Goal: Task Accomplishment & Management: Use online tool/utility

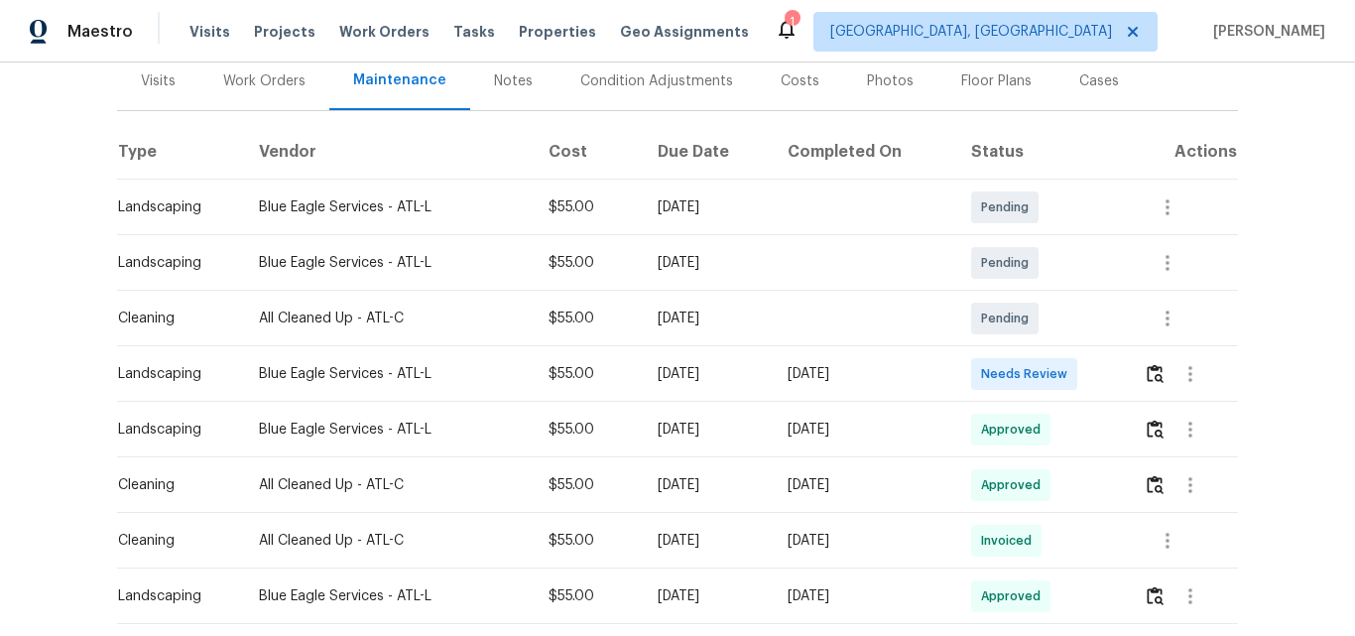
scroll to position [298, 0]
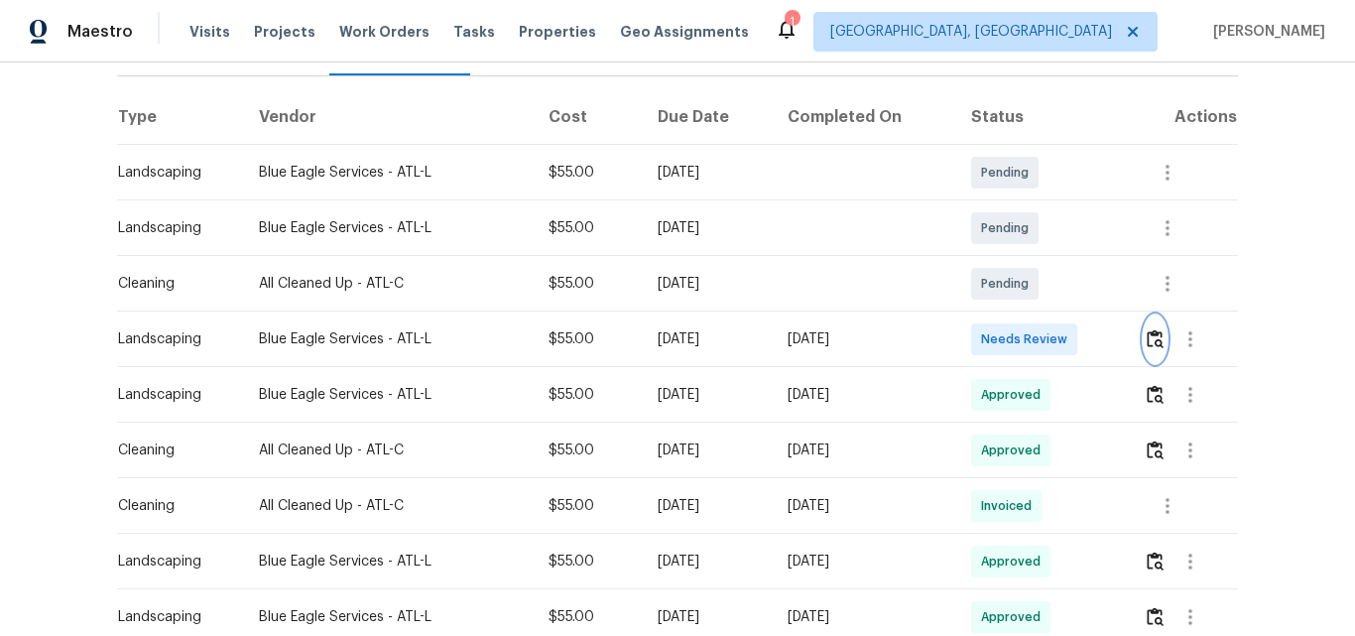
click at [1148, 329] on img "button" at bounding box center [1155, 338] width 17 height 19
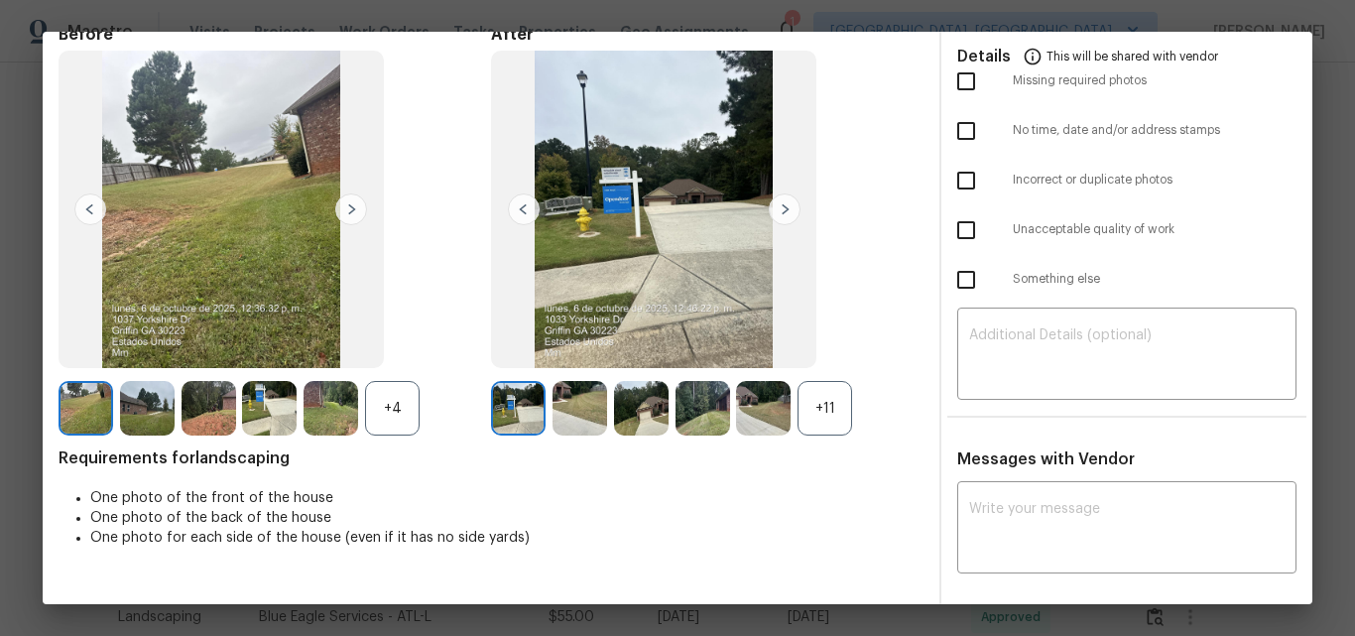
scroll to position [0, 0]
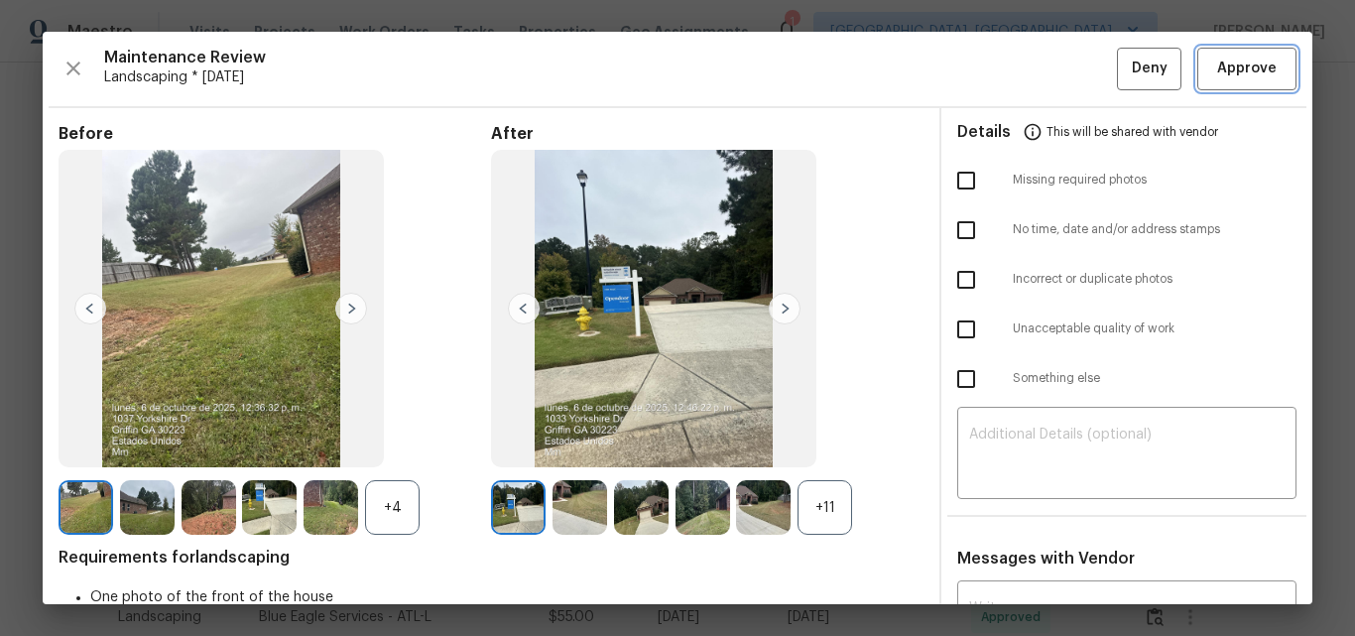
click at [1227, 63] on span "Approve" at bounding box center [1247, 69] width 60 height 25
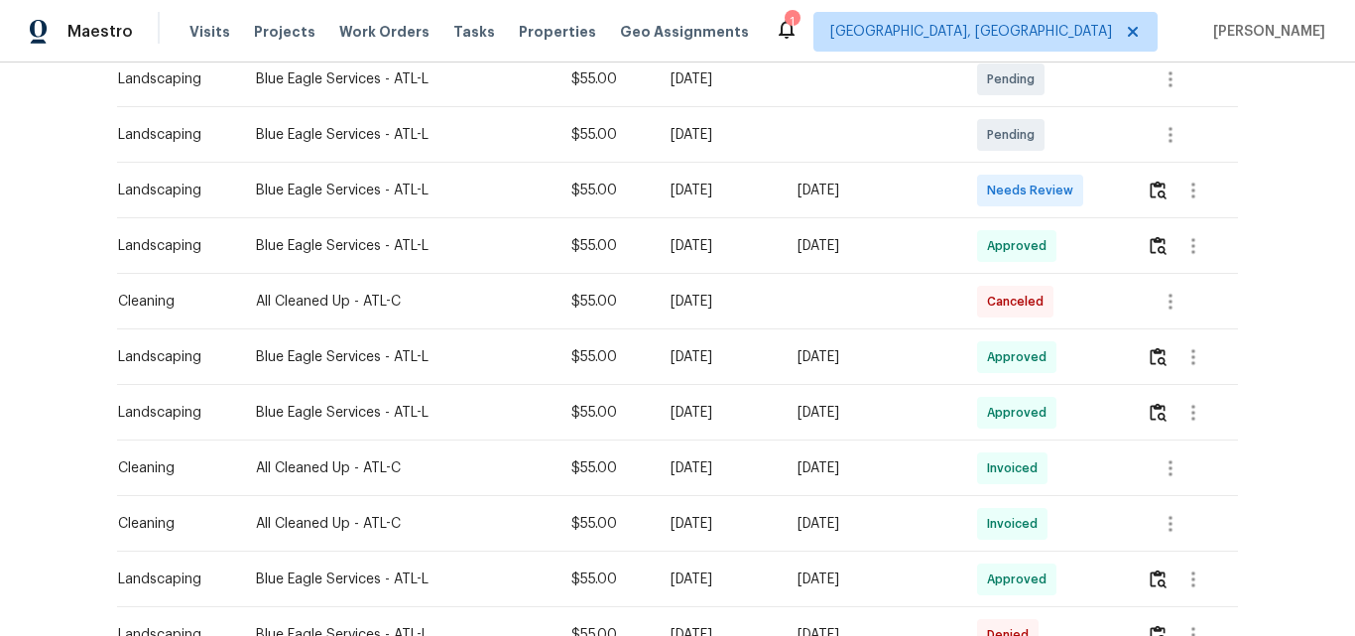
scroll to position [298, 0]
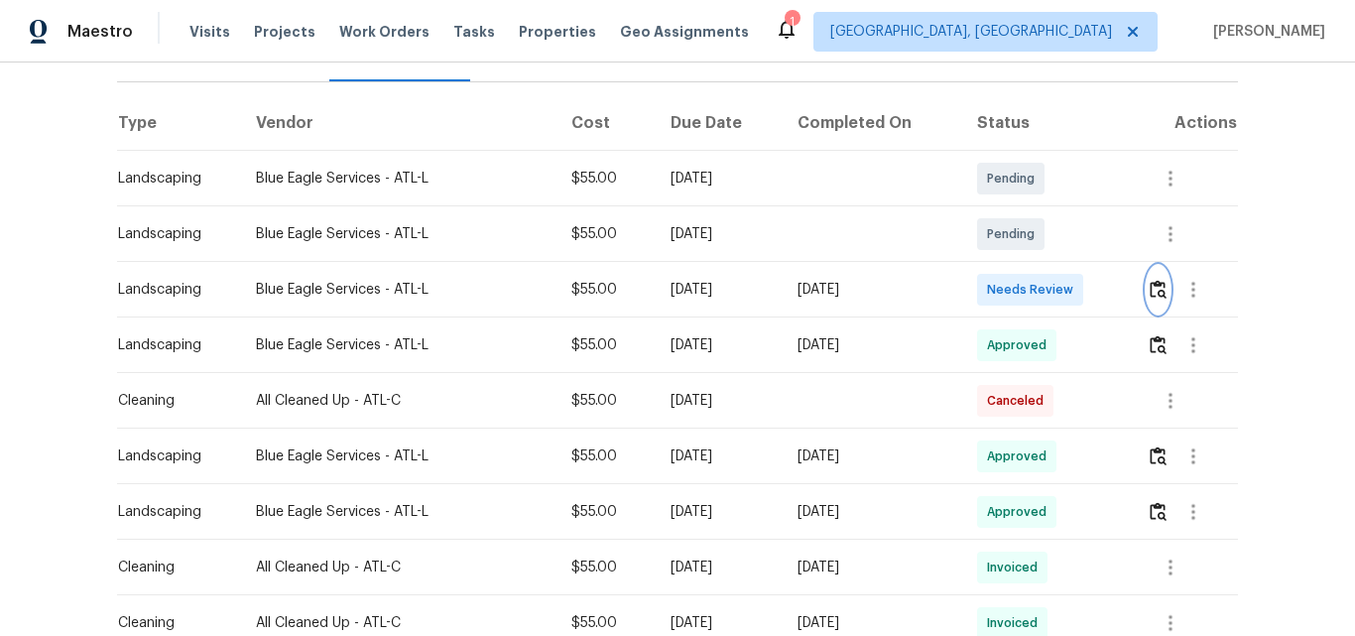
click at [1154, 280] on img "button" at bounding box center [1158, 289] width 17 height 19
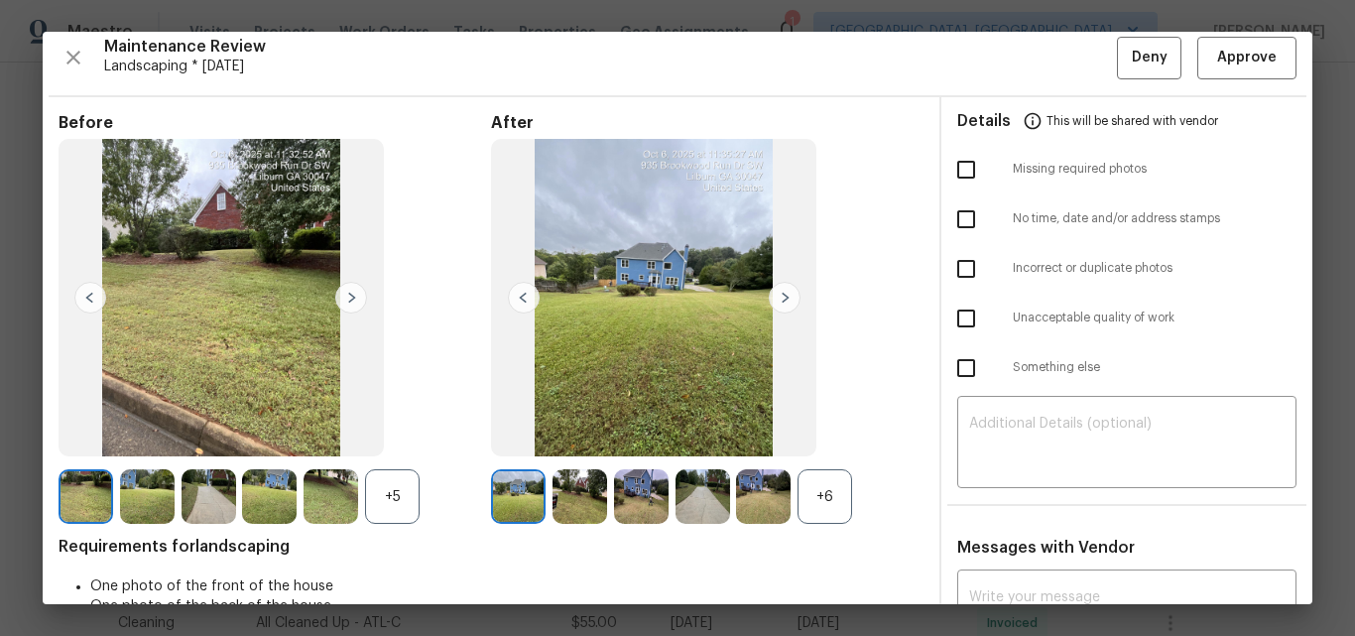
scroll to position [0, 0]
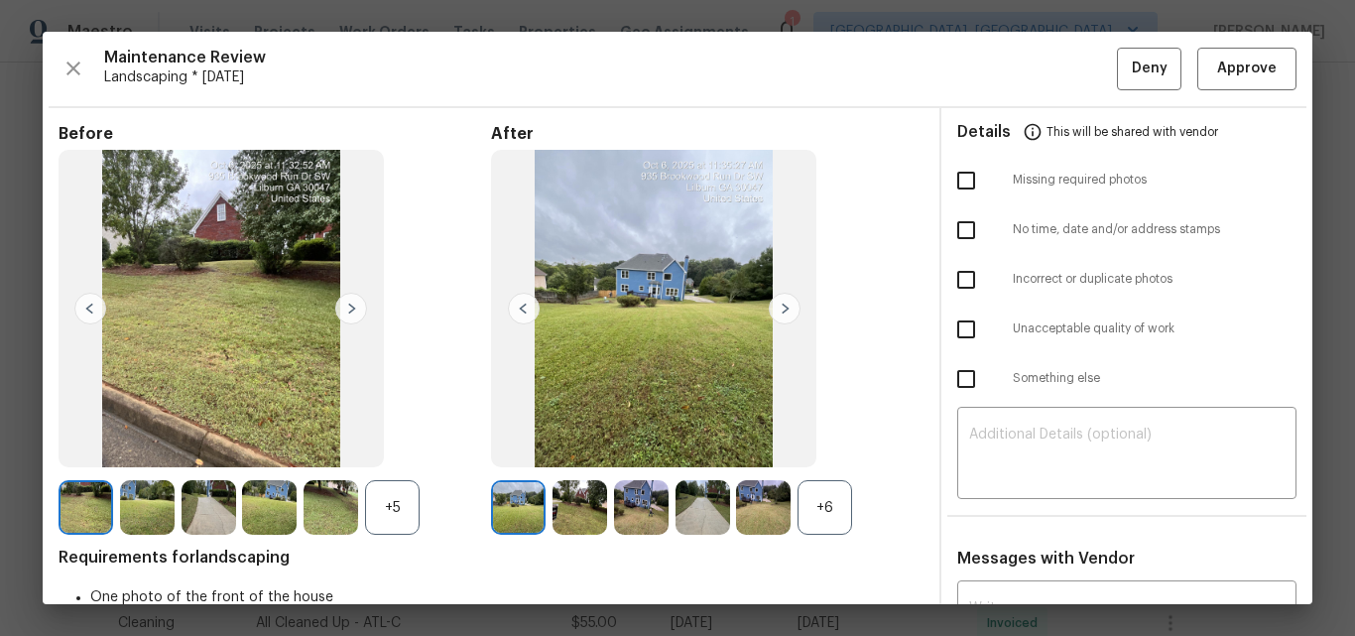
click at [824, 508] on div "+6" at bounding box center [824, 507] width 55 height 55
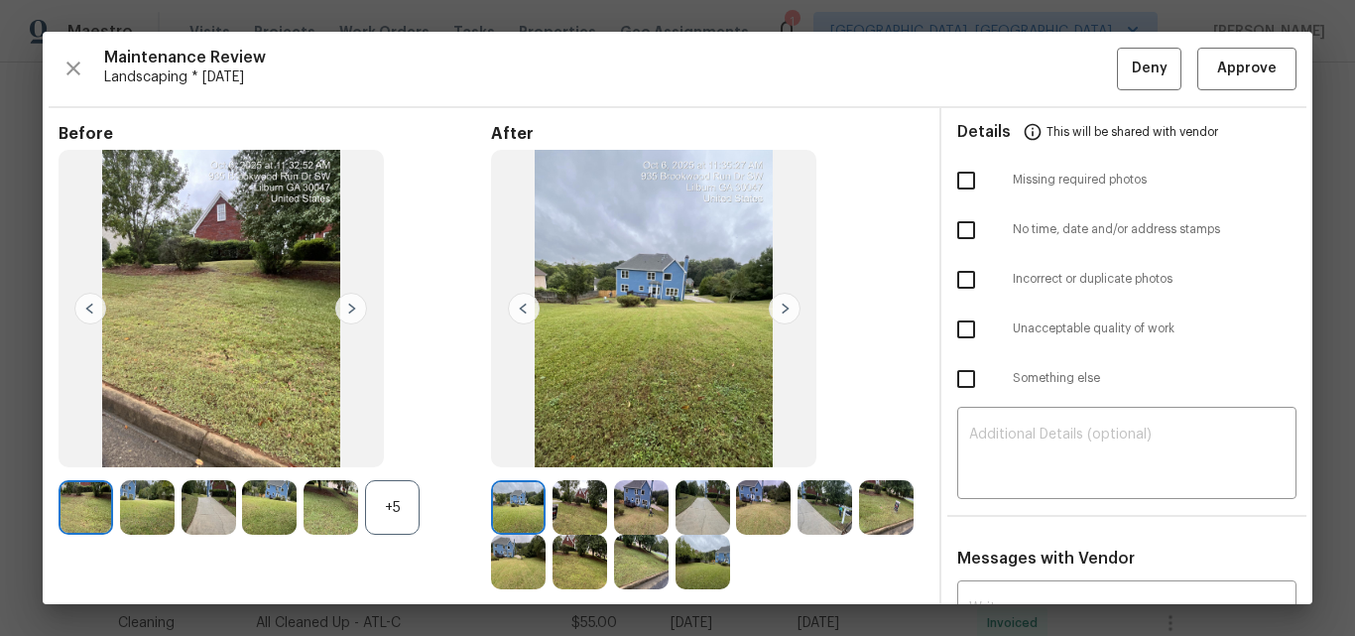
click at [386, 500] on div "+5" at bounding box center [392, 507] width 55 height 55
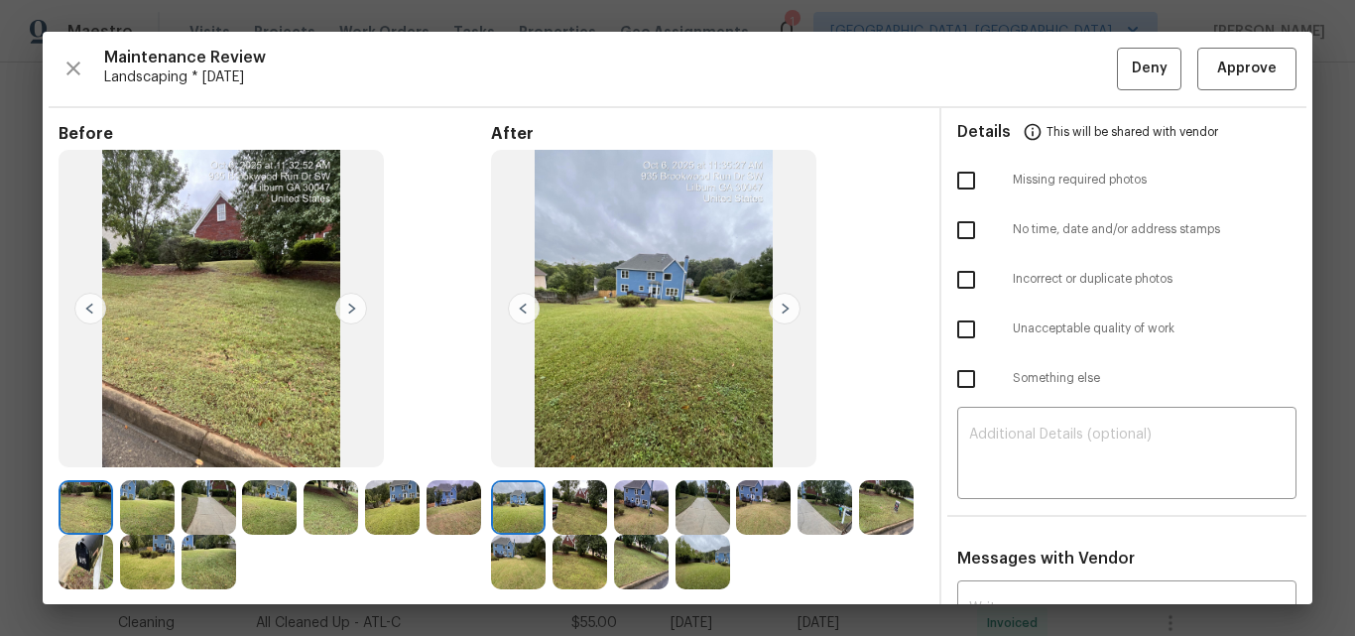
click at [356, 309] on img at bounding box center [351, 309] width 32 height 32
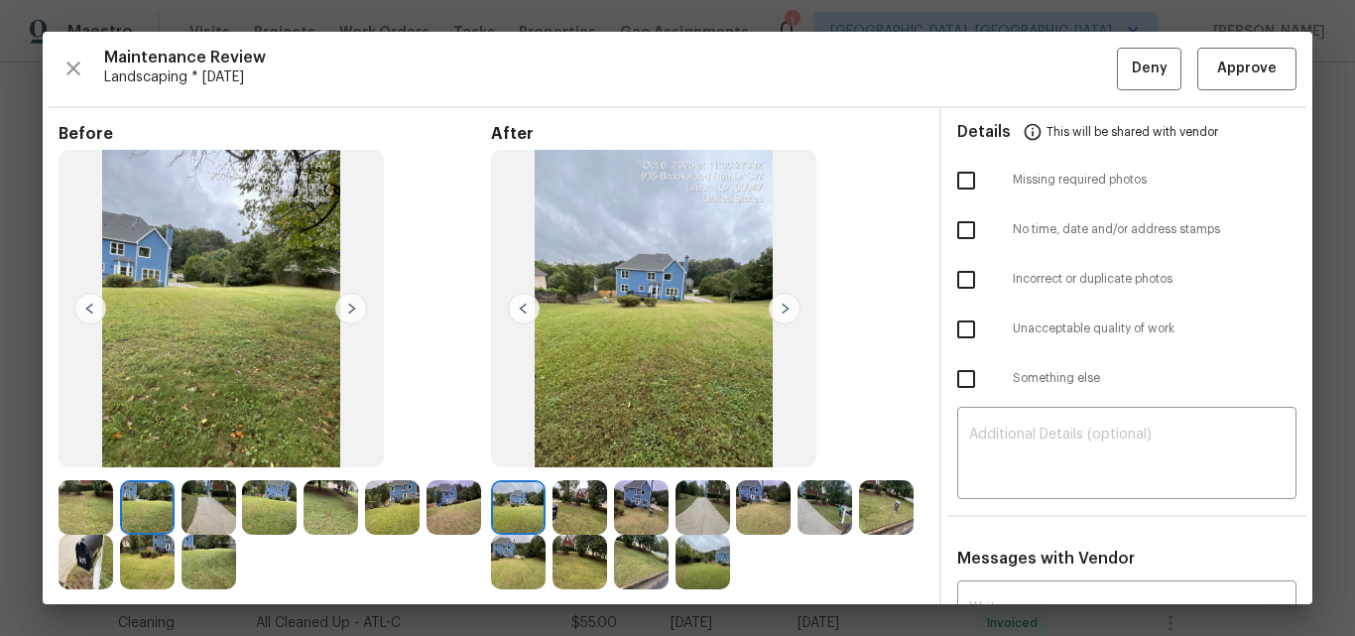
click at [356, 309] on img at bounding box center [351, 309] width 32 height 32
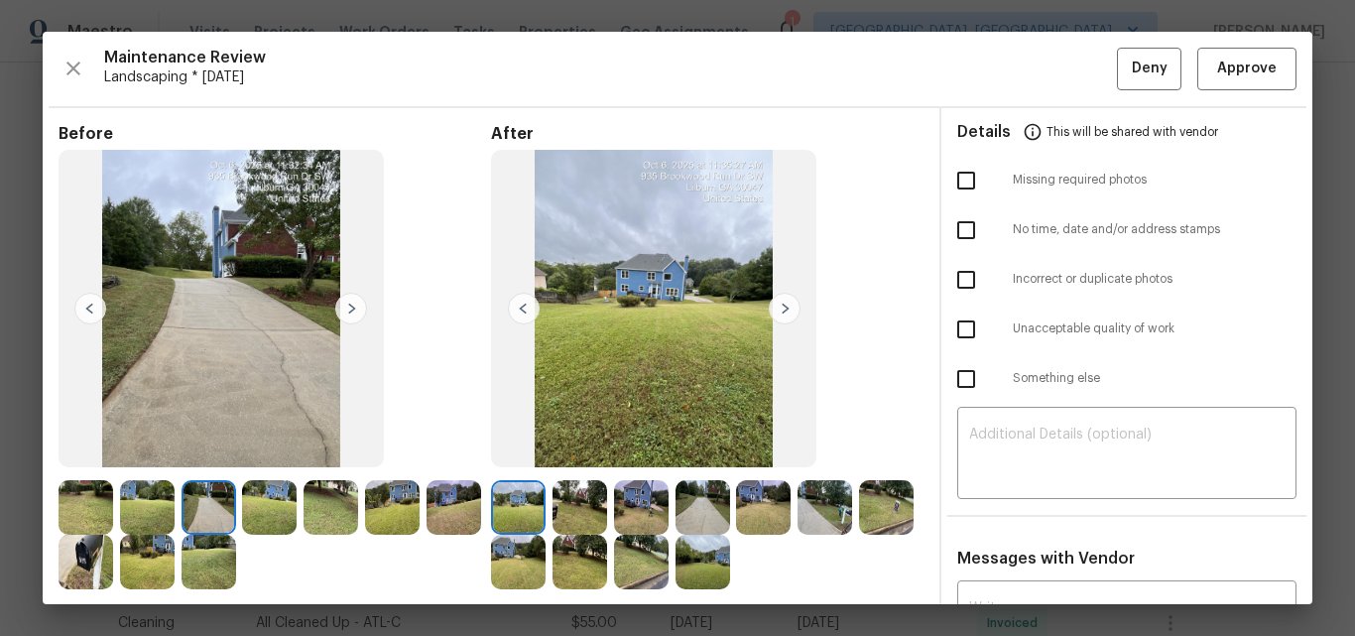
click at [356, 309] on img at bounding box center [351, 309] width 32 height 32
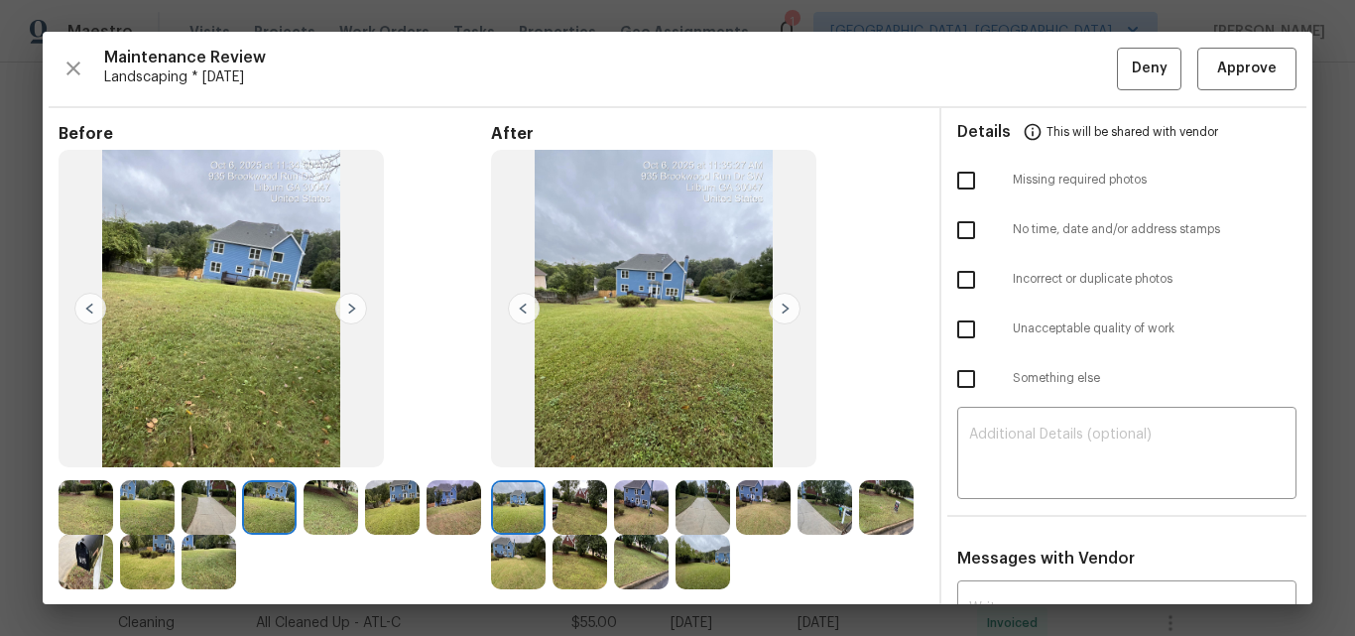
click at [356, 309] on img at bounding box center [351, 309] width 32 height 32
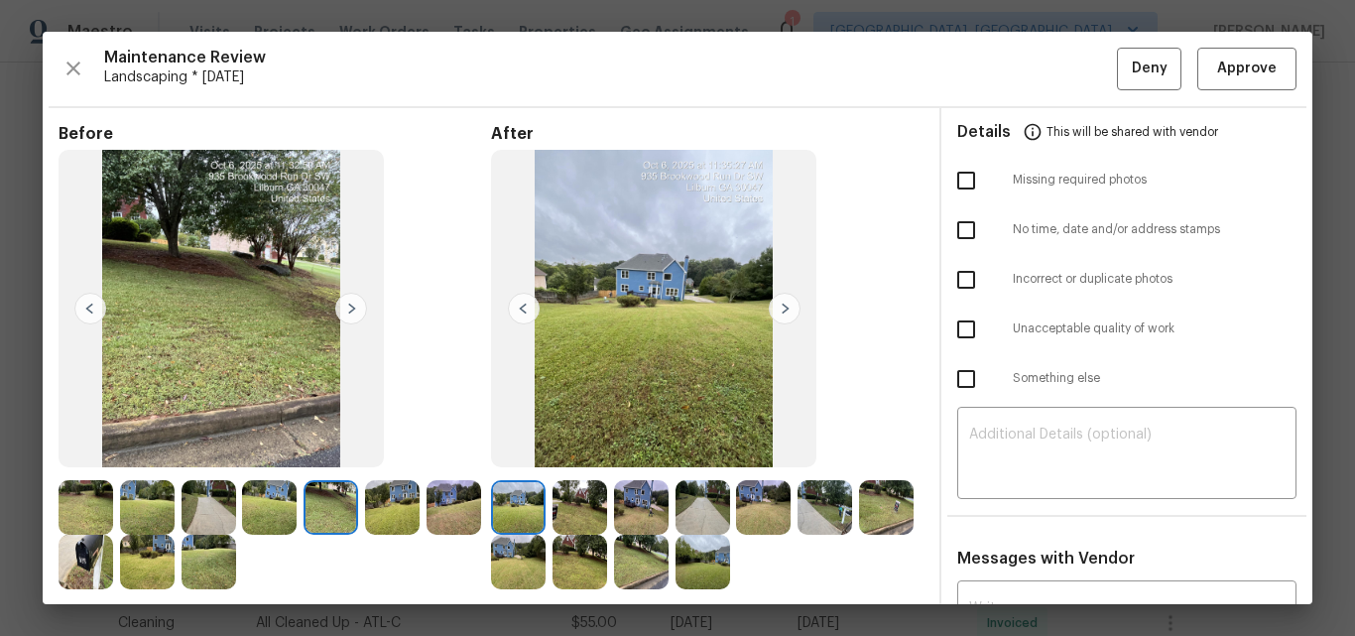
click at [356, 309] on img at bounding box center [351, 309] width 32 height 32
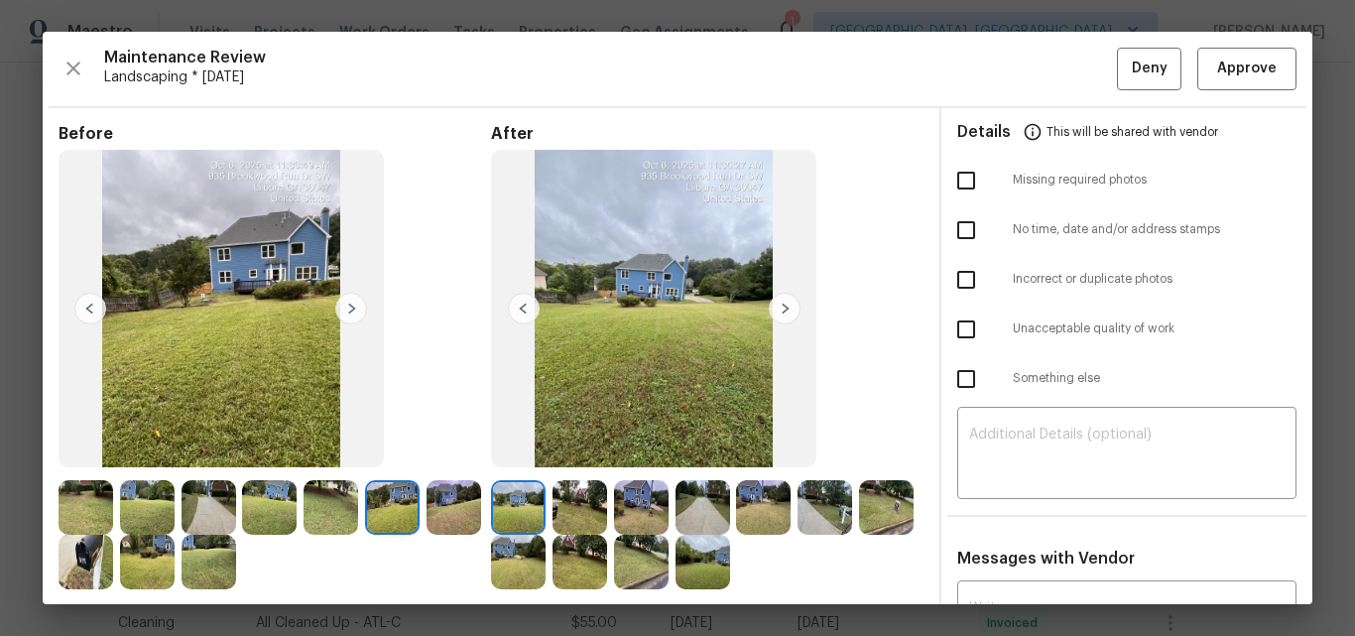
click at [356, 309] on img at bounding box center [351, 309] width 32 height 32
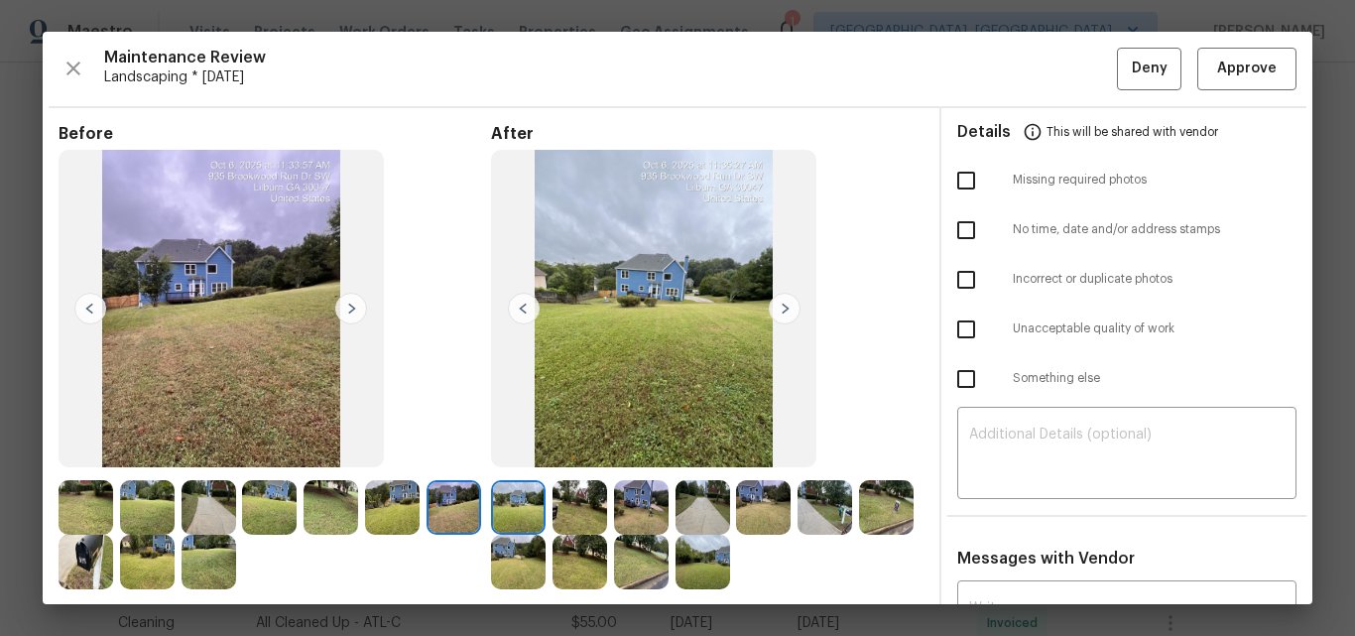
click at [356, 309] on img at bounding box center [351, 309] width 32 height 32
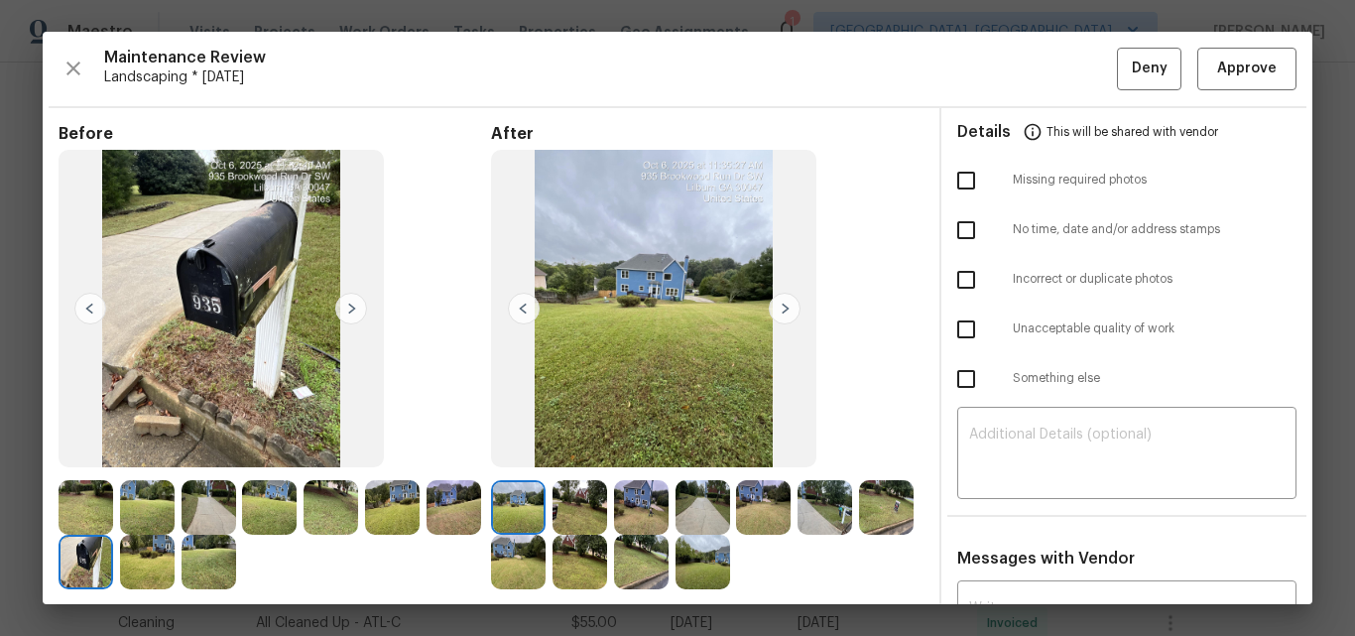
click at [769, 313] on img at bounding box center [785, 309] width 32 height 32
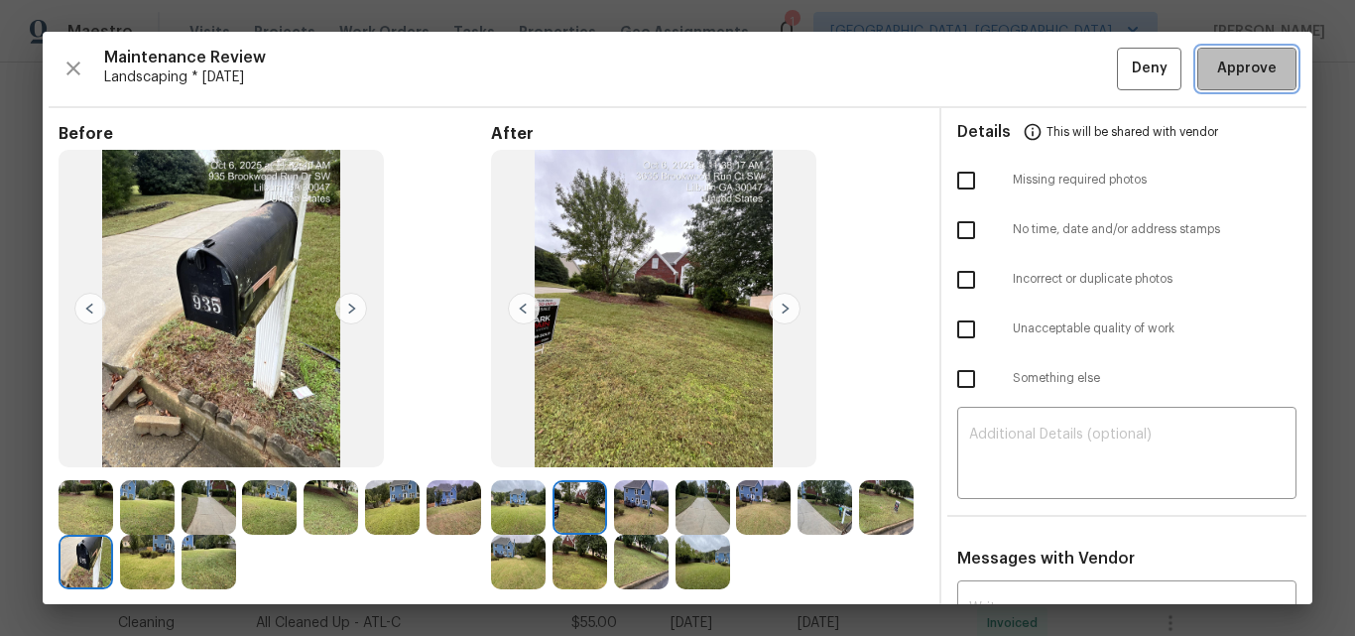
click at [1229, 74] on span "Approve" at bounding box center [1247, 69] width 60 height 25
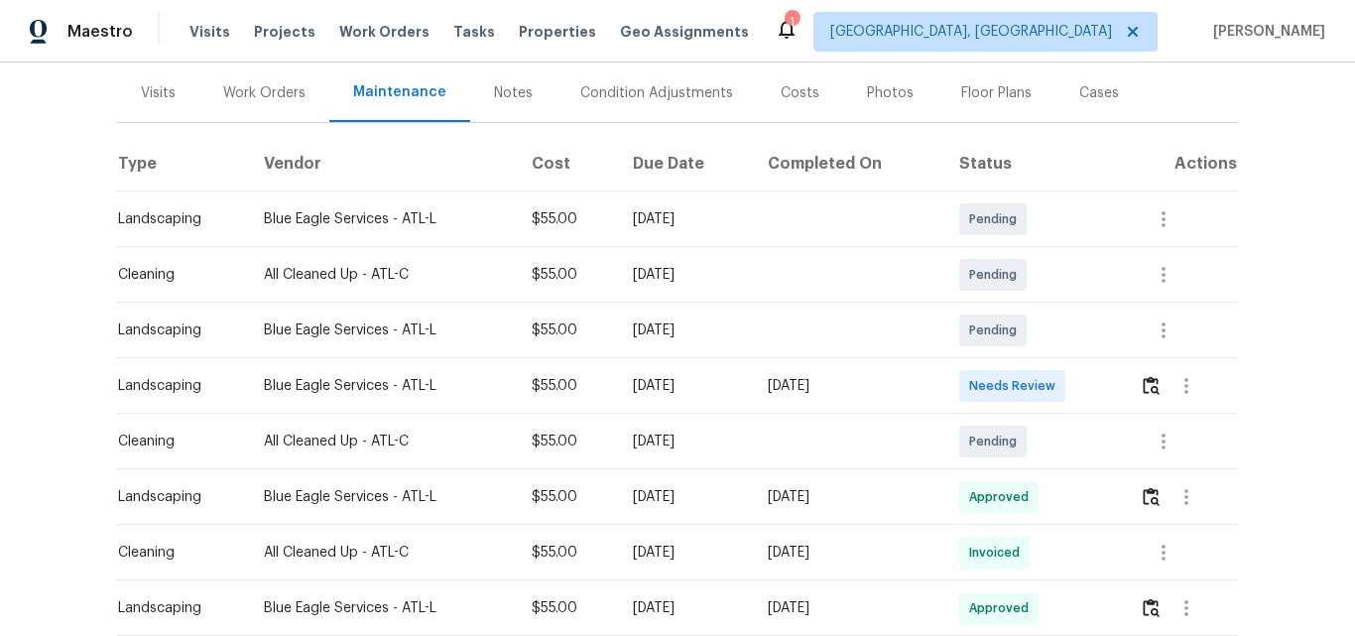
scroll to position [298, 0]
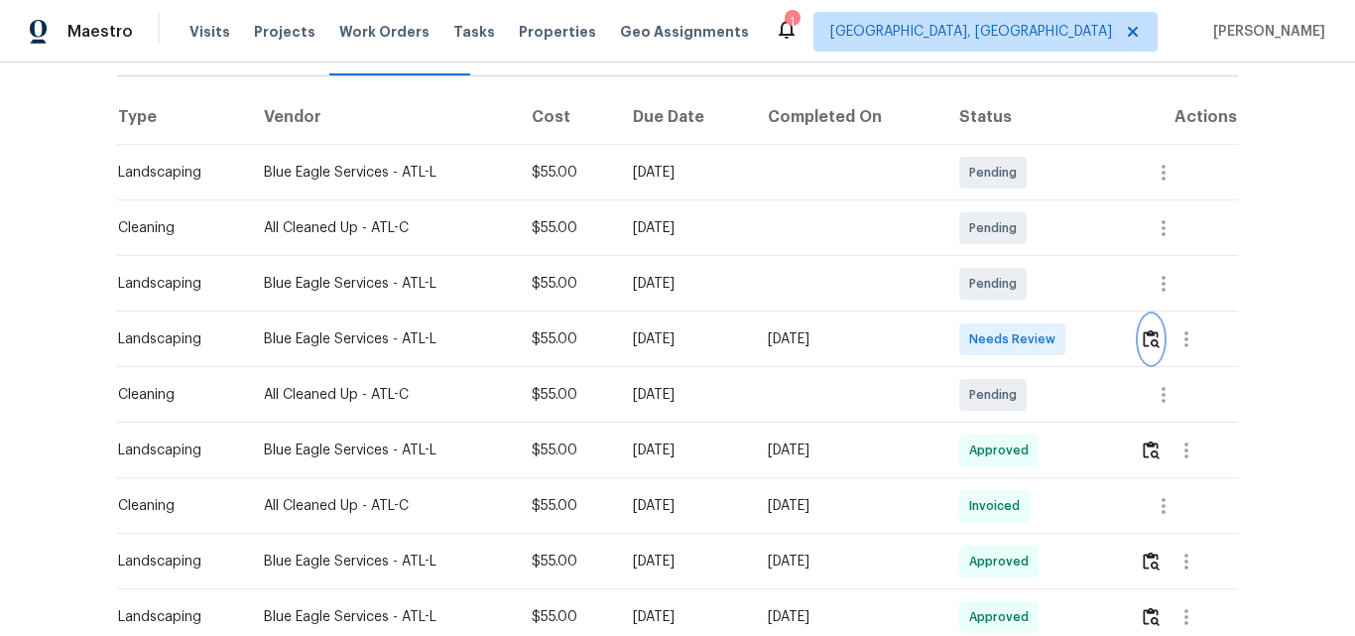
click at [1150, 329] on img "button" at bounding box center [1151, 338] width 17 height 19
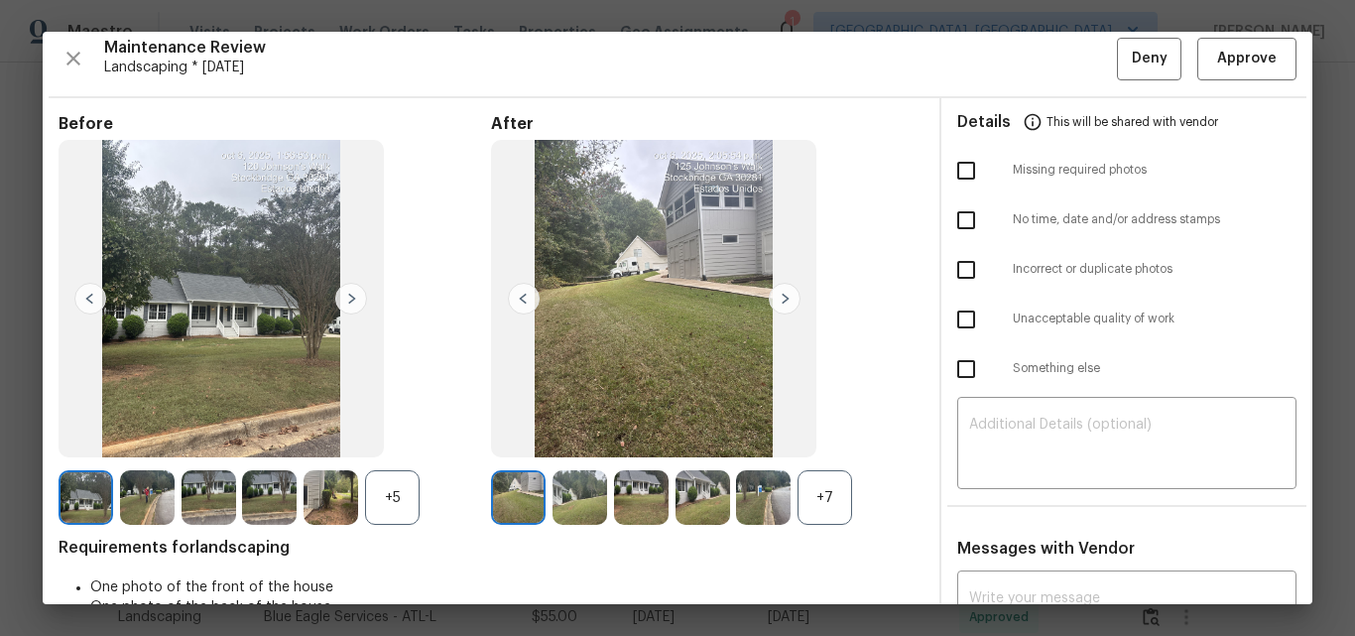
scroll to position [0, 0]
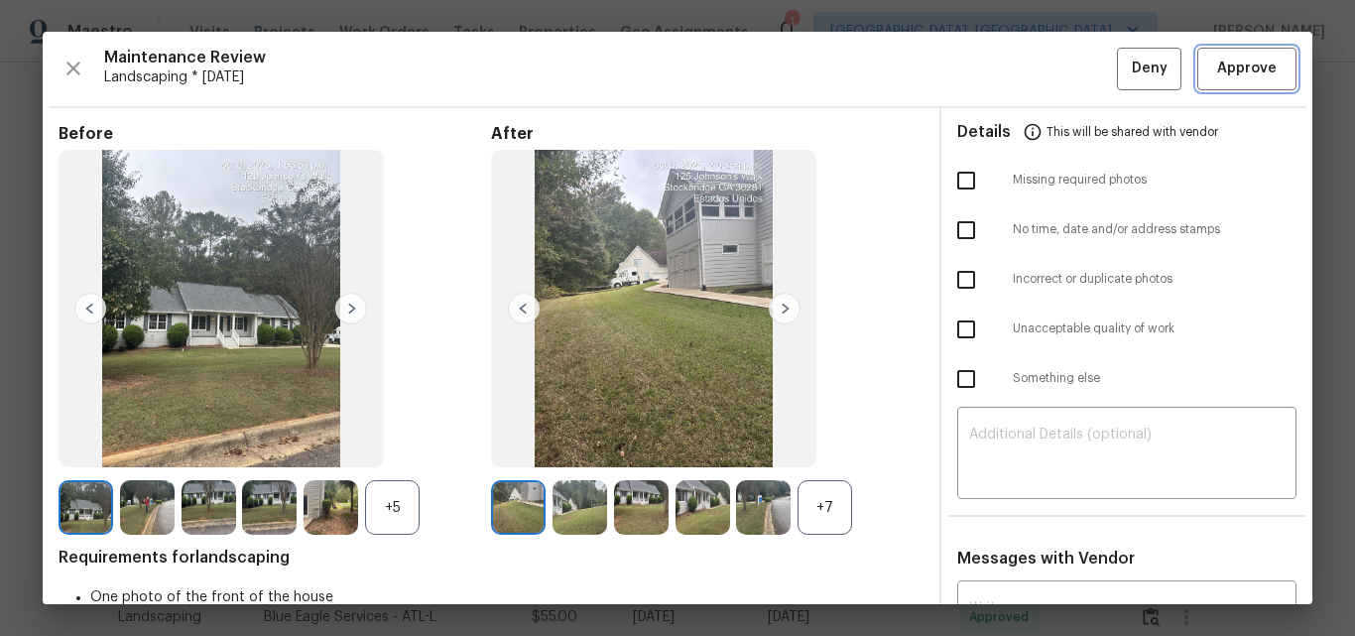
click at [1233, 77] on span "Approve" at bounding box center [1247, 69] width 60 height 25
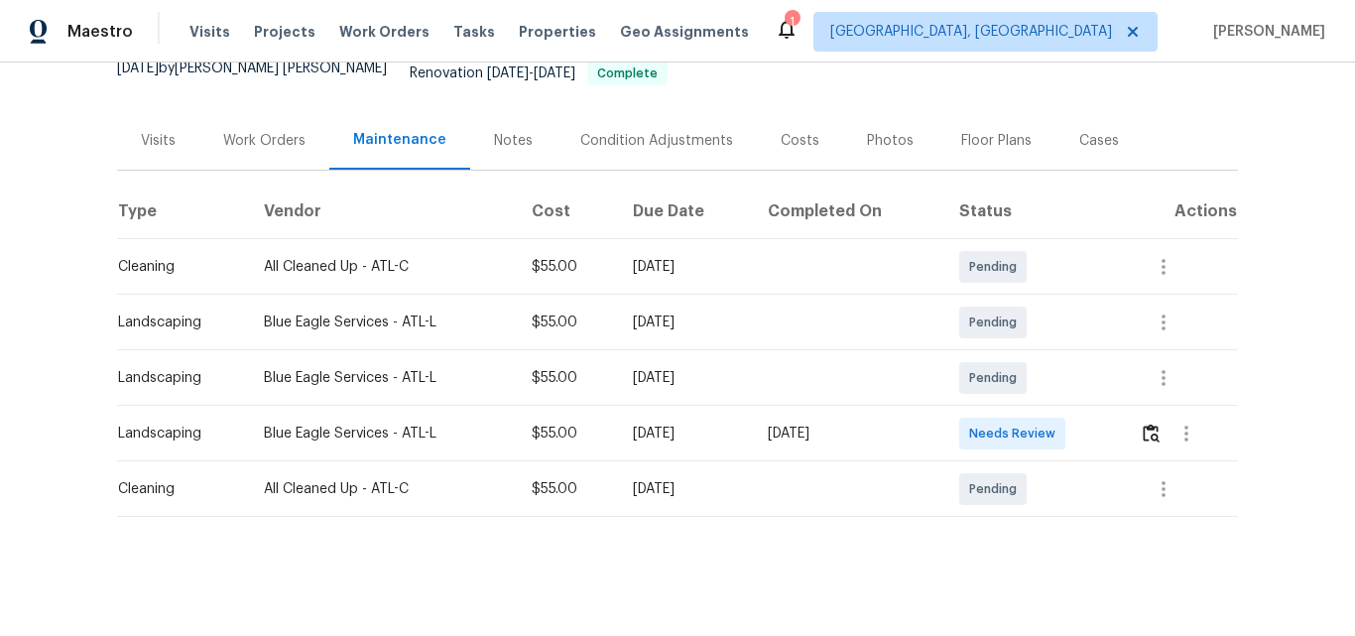
scroll to position [204, 0]
click at [1146, 424] on img "button" at bounding box center [1151, 433] width 17 height 19
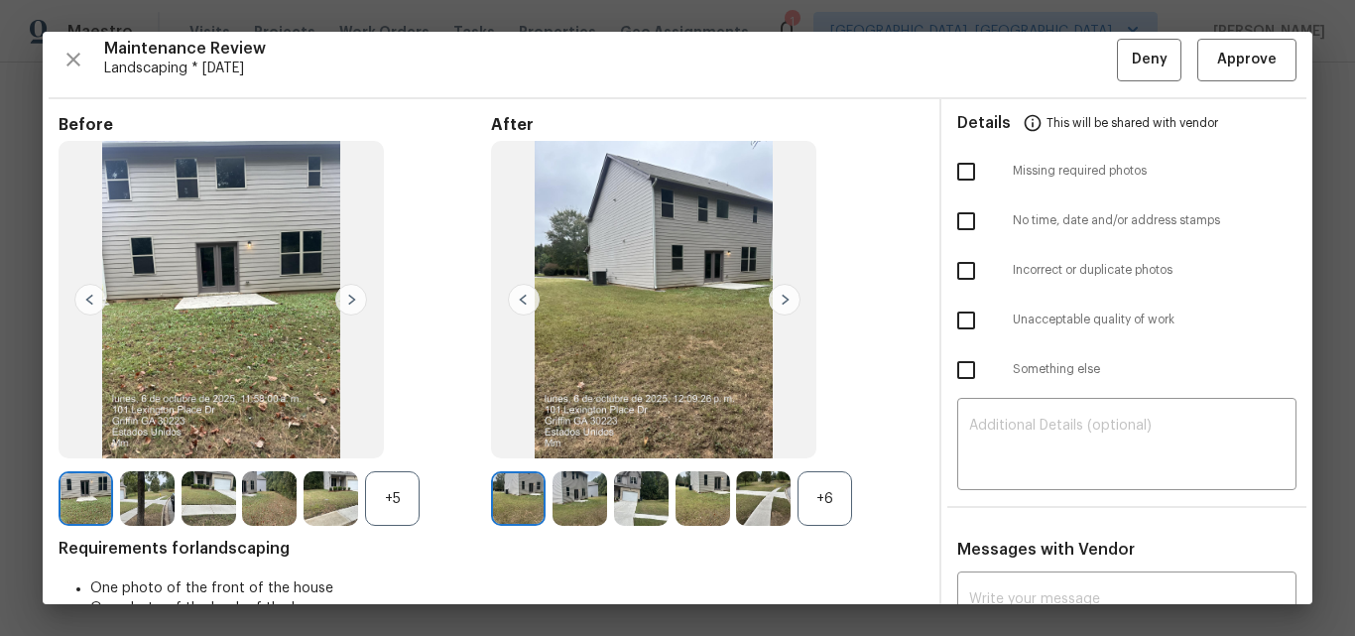
scroll to position [0, 0]
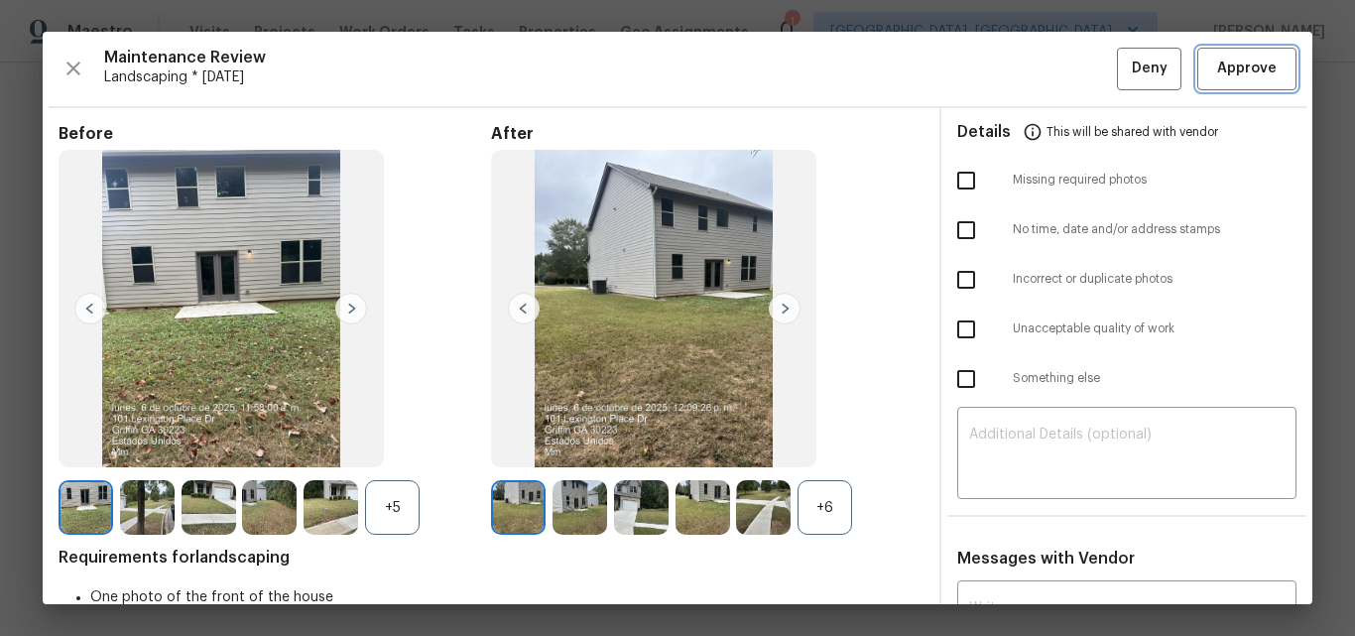
click at [1232, 69] on span "Approve" at bounding box center [1247, 69] width 60 height 25
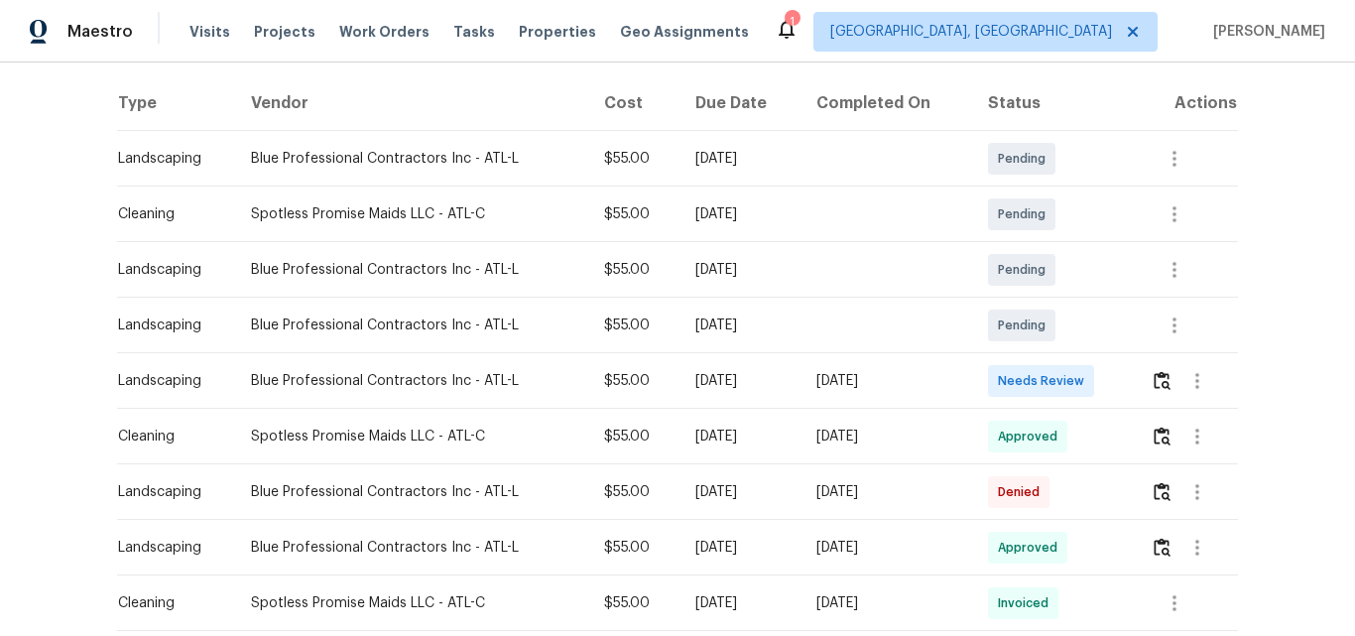
scroll to position [397, 0]
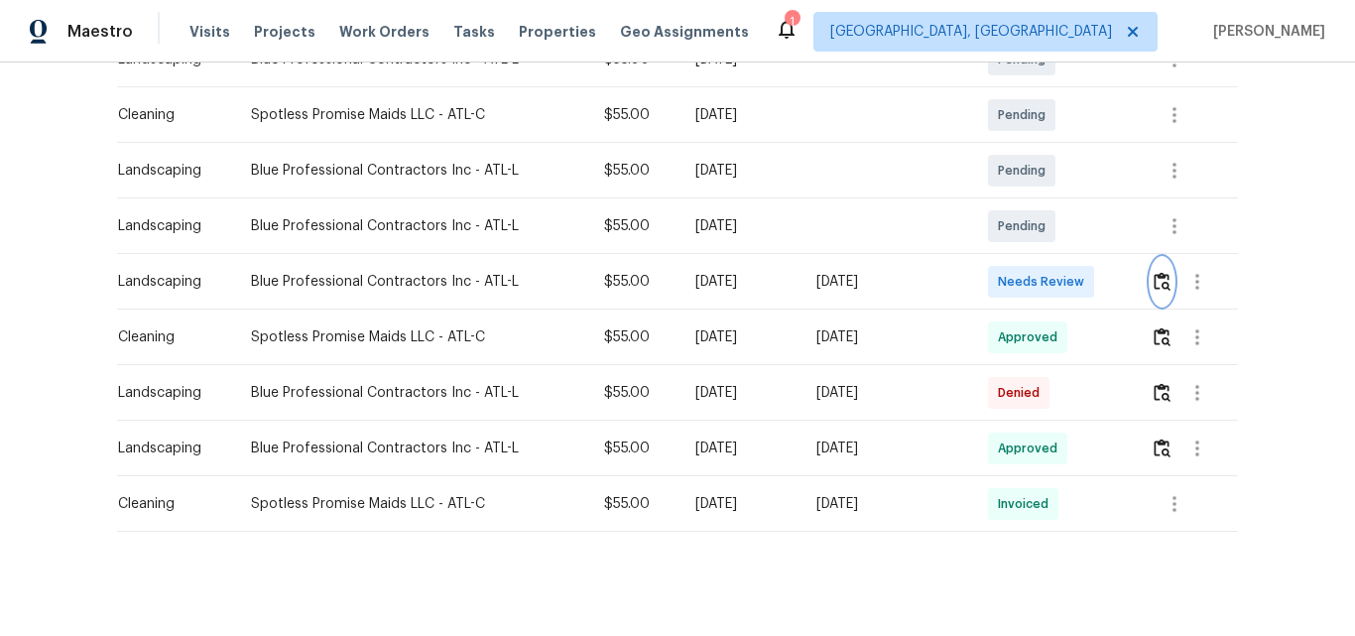
click at [1154, 284] on img "button" at bounding box center [1162, 281] width 17 height 19
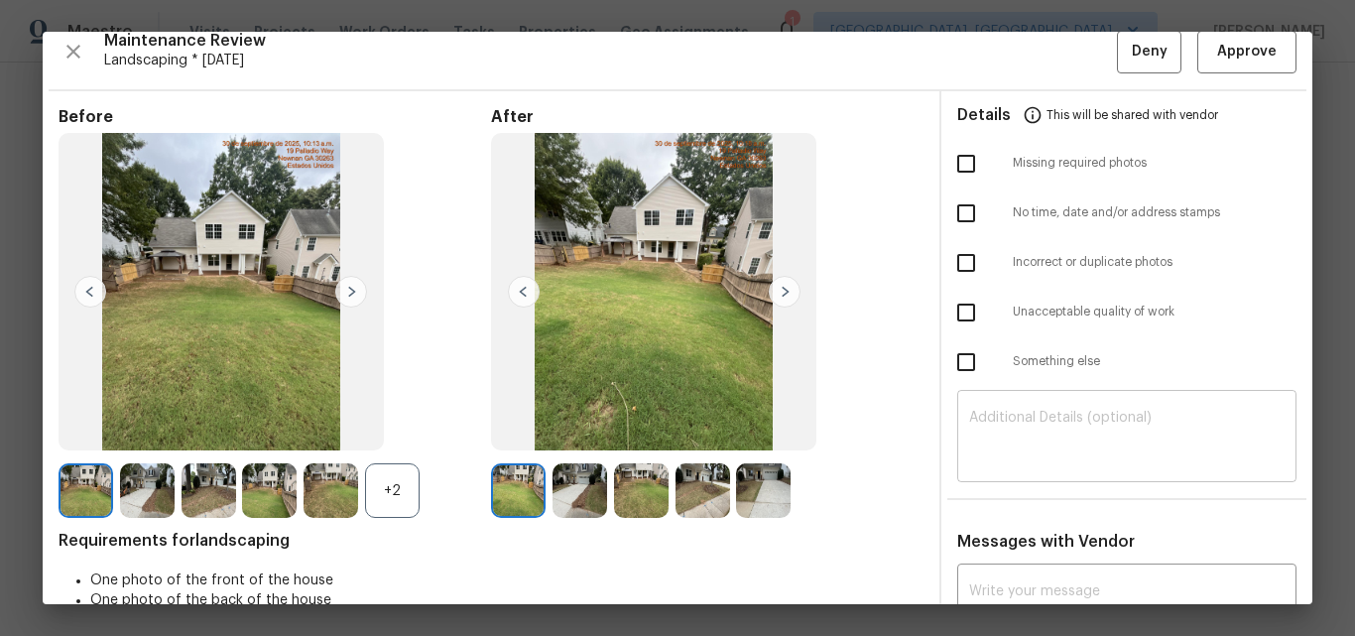
scroll to position [0, 0]
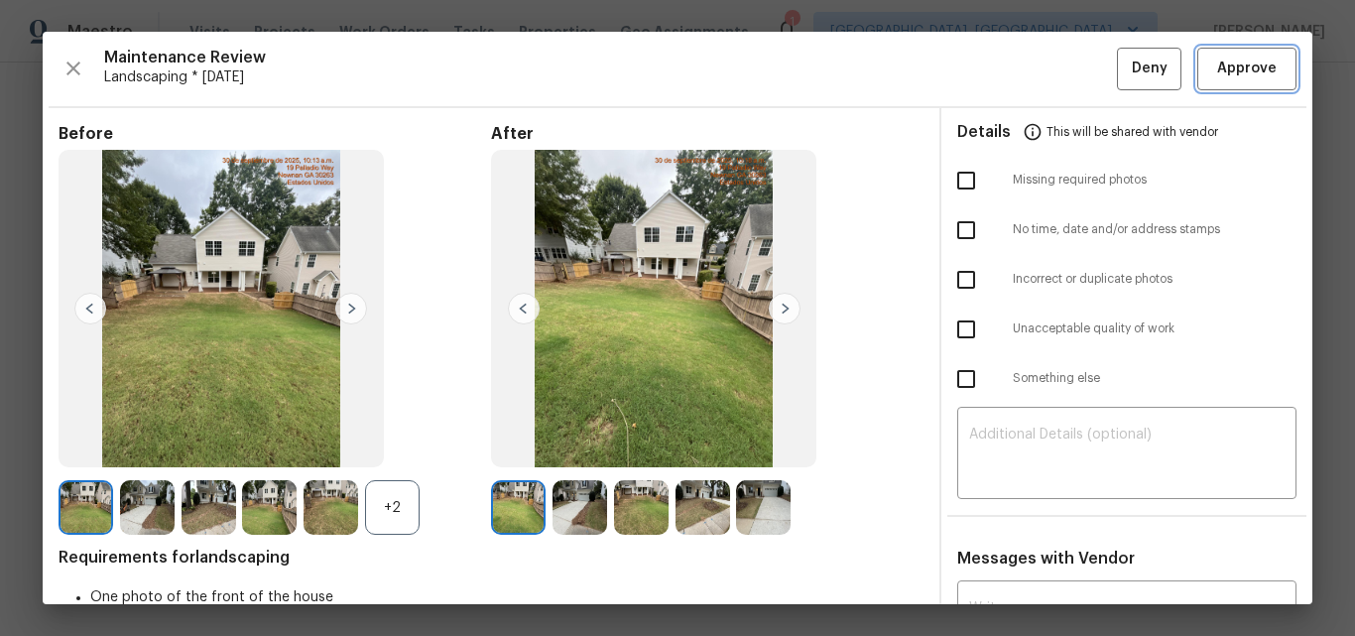
click at [1235, 61] on span "Approve" at bounding box center [1247, 69] width 60 height 25
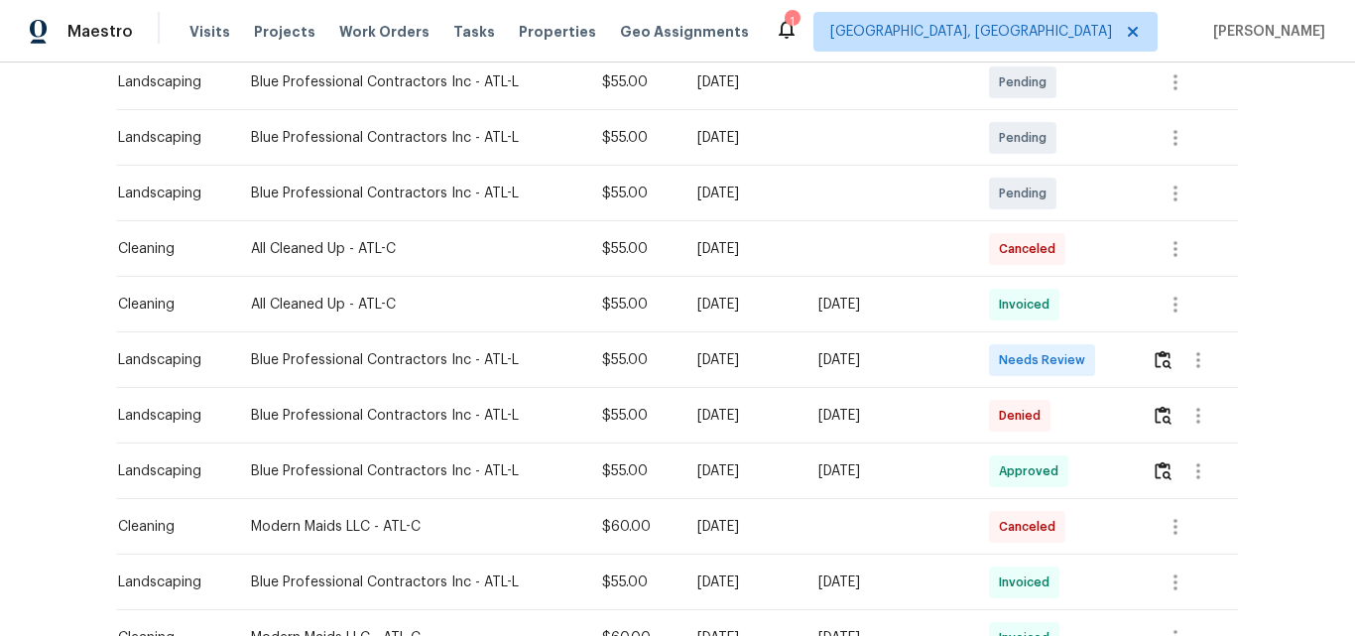
scroll to position [397, 0]
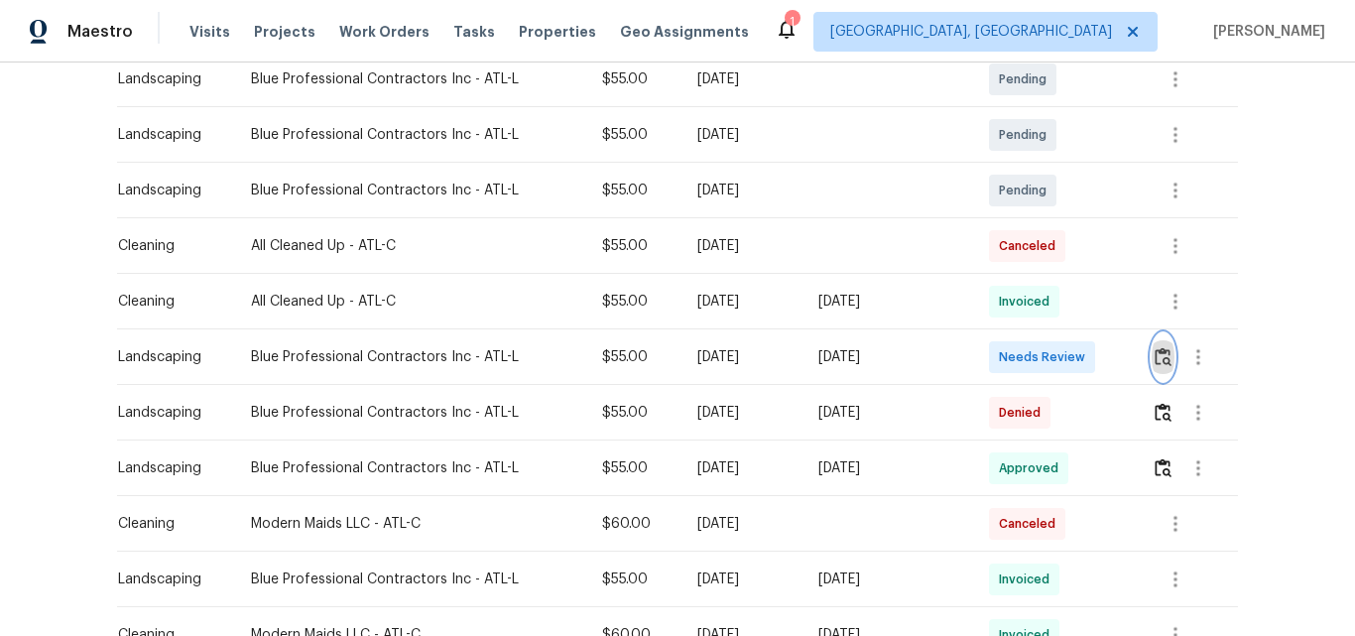
click at [1162, 347] on img "button" at bounding box center [1163, 356] width 17 height 19
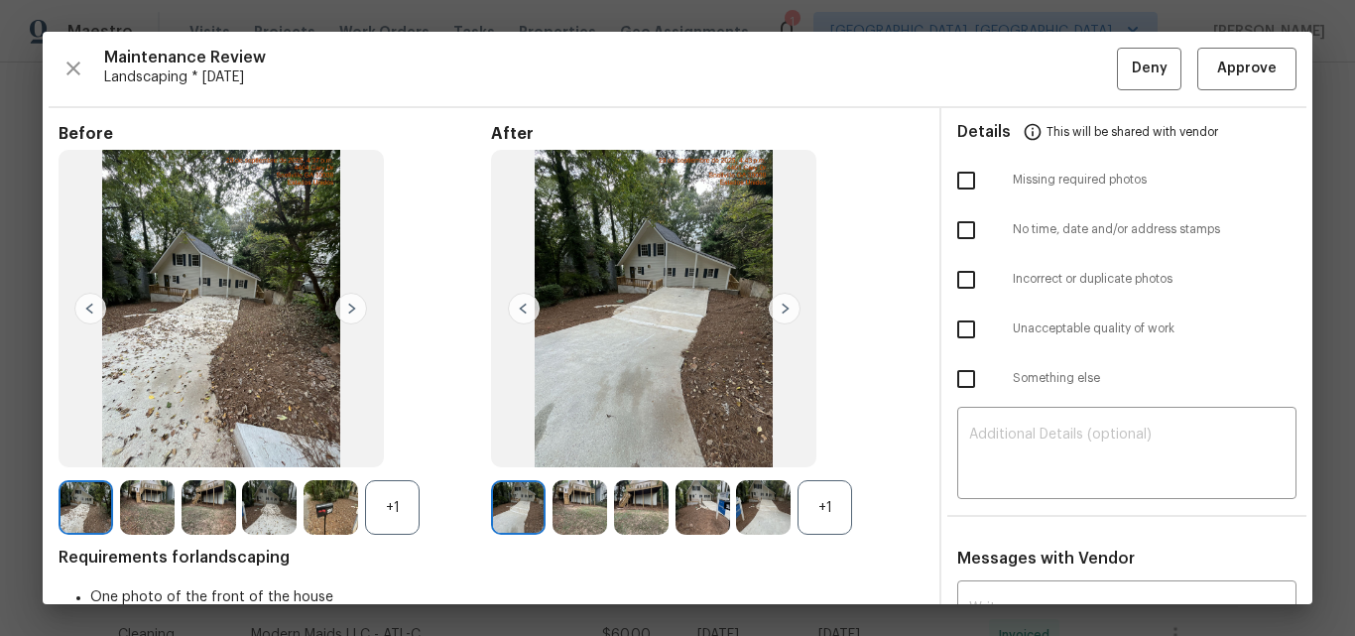
click at [785, 306] on img at bounding box center [785, 309] width 32 height 32
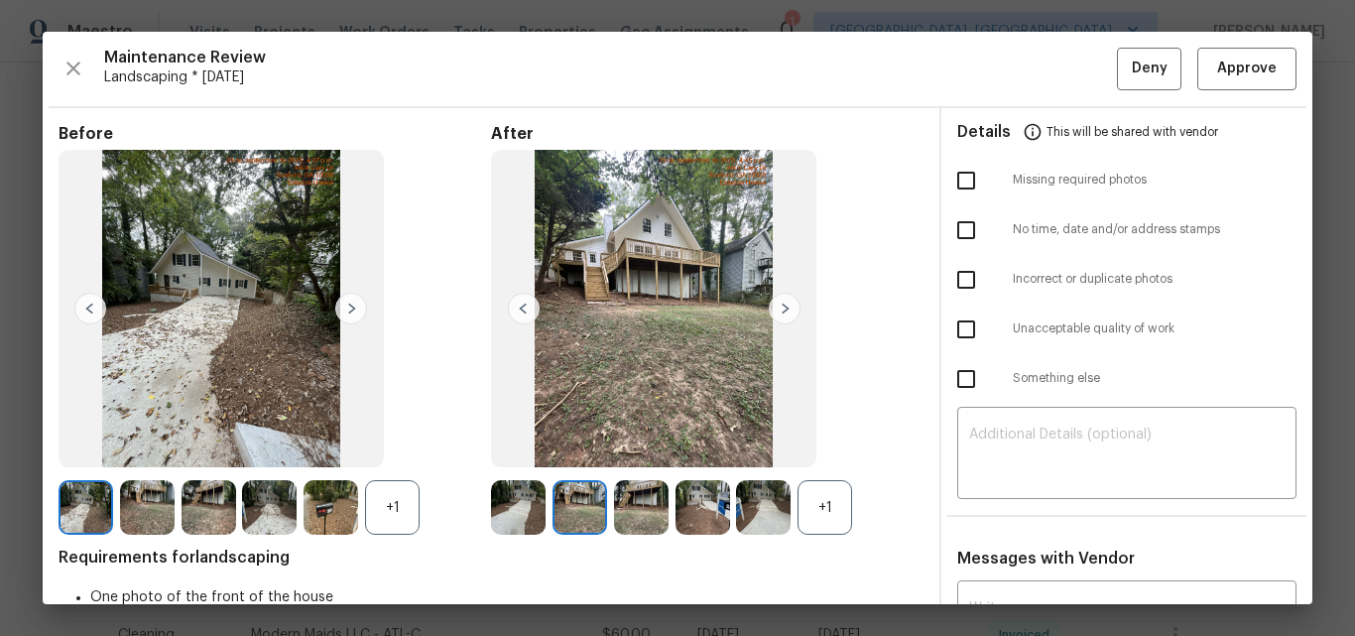
click at [826, 506] on div "+1" at bounding box center [824, 507] width 55 height 55
click at [378, 503] on div "+1" at bounding box center [392, 507] width 55 height 55
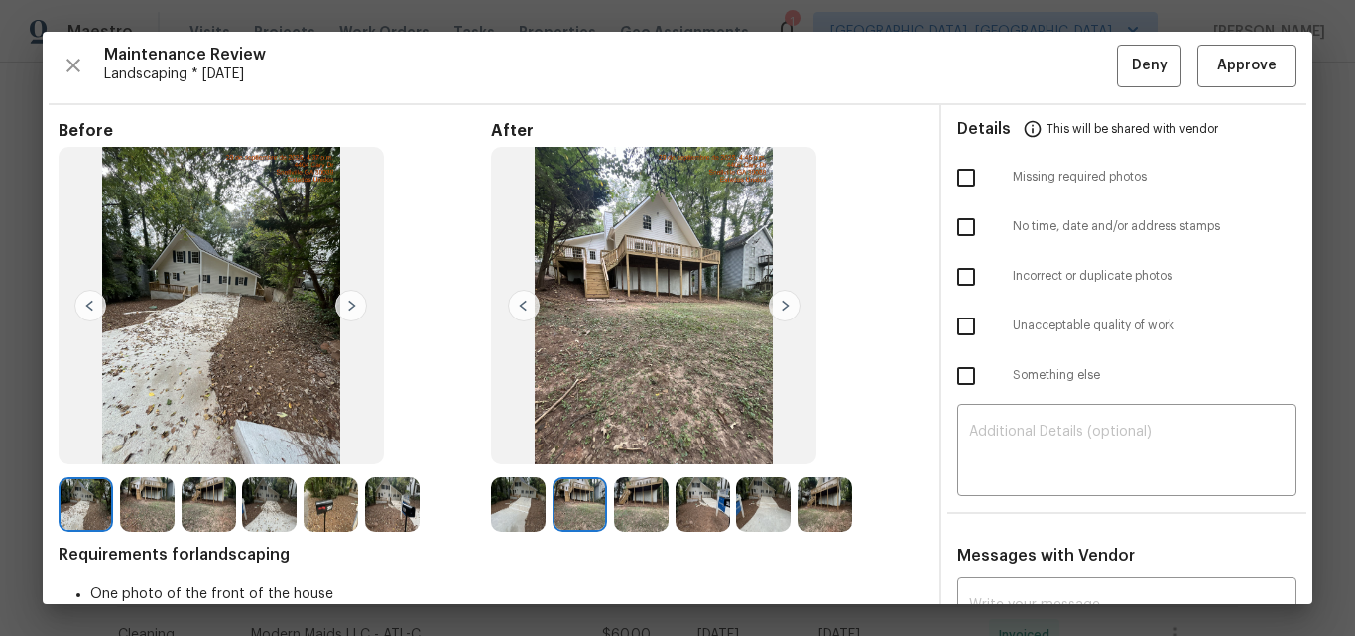
scroll to position [0, 0]
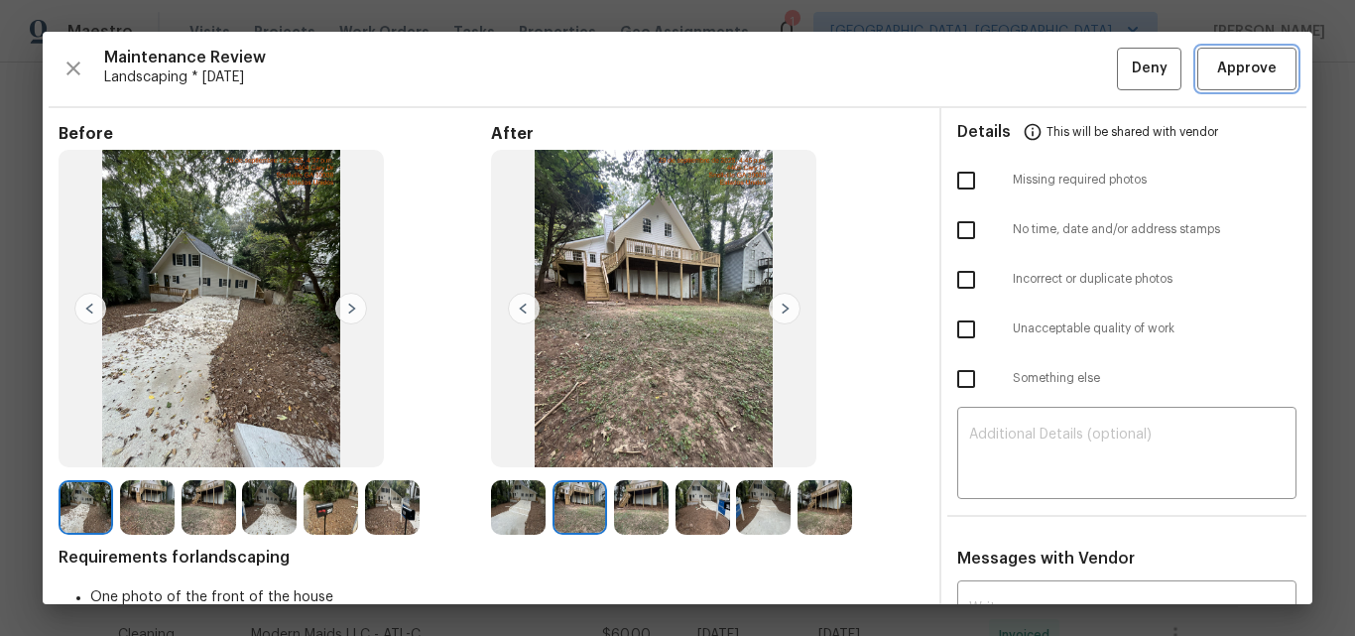
click at [1240, 64] on span "Approve" at bounding box center [1247, 69] width 60 height 25
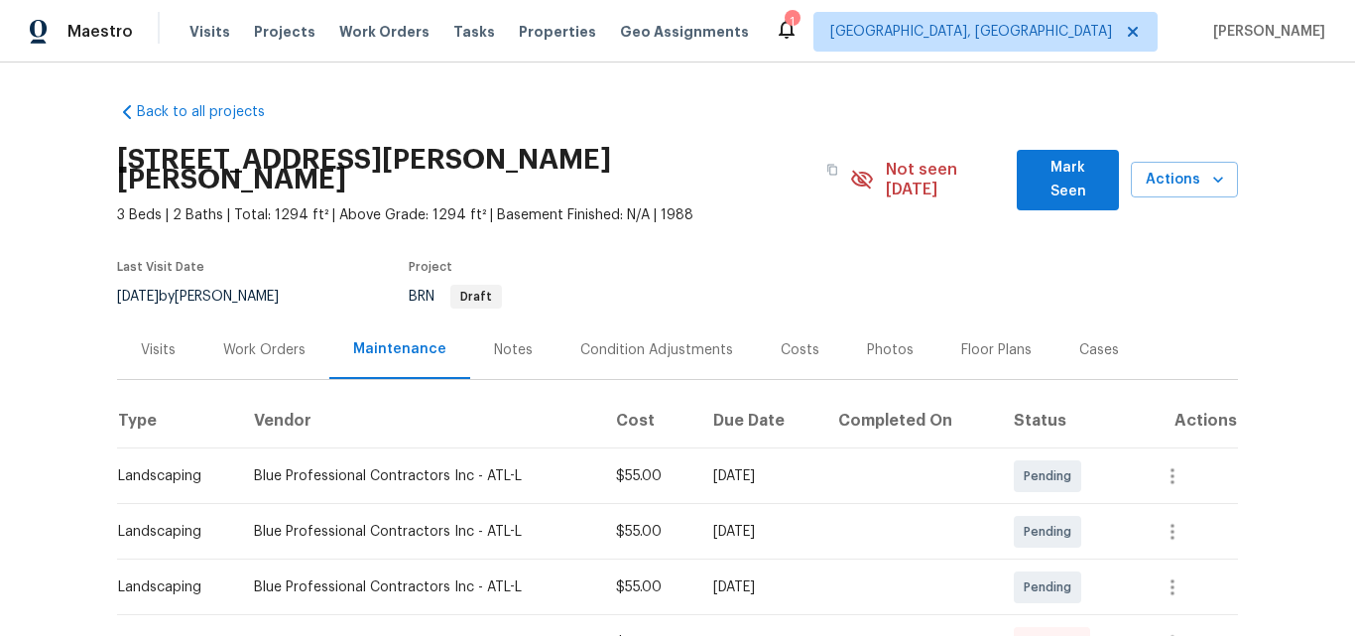
click at [1232, 287] on div "Back to all projects 4405 Cary Dr, Snellville, GA 30039 3 Beds | 2 Baths | Tota…" at bounding box center [677, 348] width 1355 height 573
click at [1081, 266] on section "4405 Cary Dr, Snellville, GA 30039 3 Beds | 2 Baths | Total: 1294 ft² | Above G…" at bounding box center [677, 227] width 1121 height 186
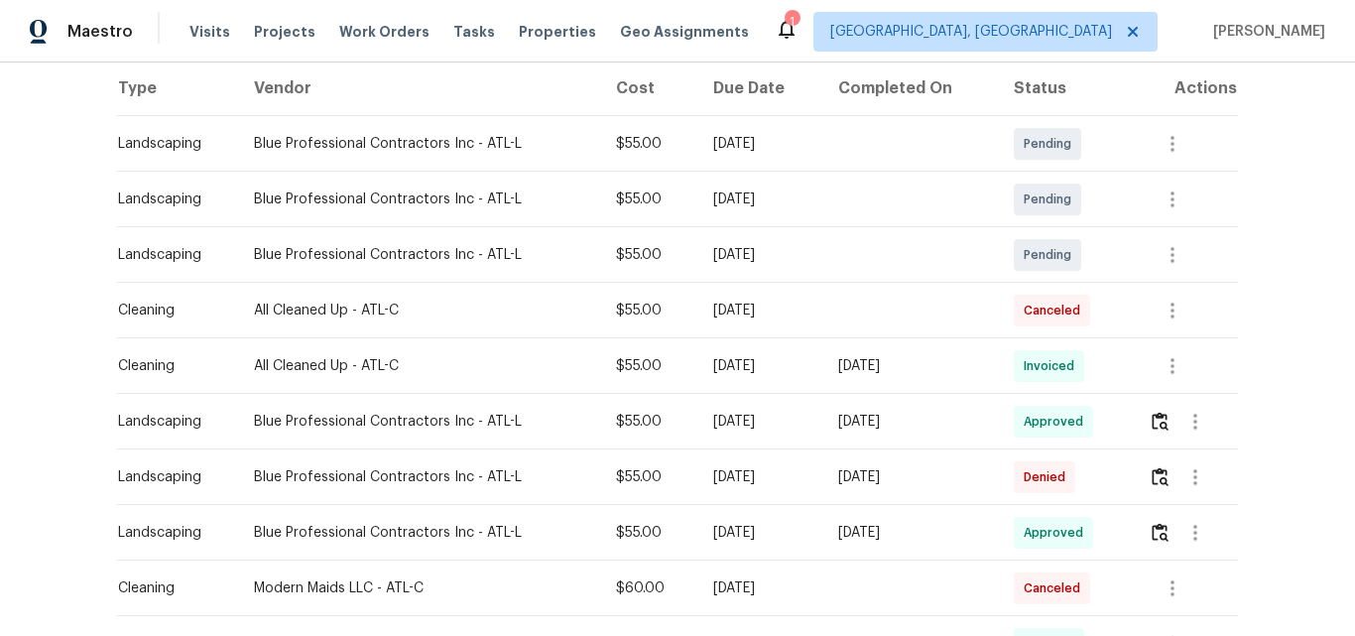
scroll to position [298, 0]
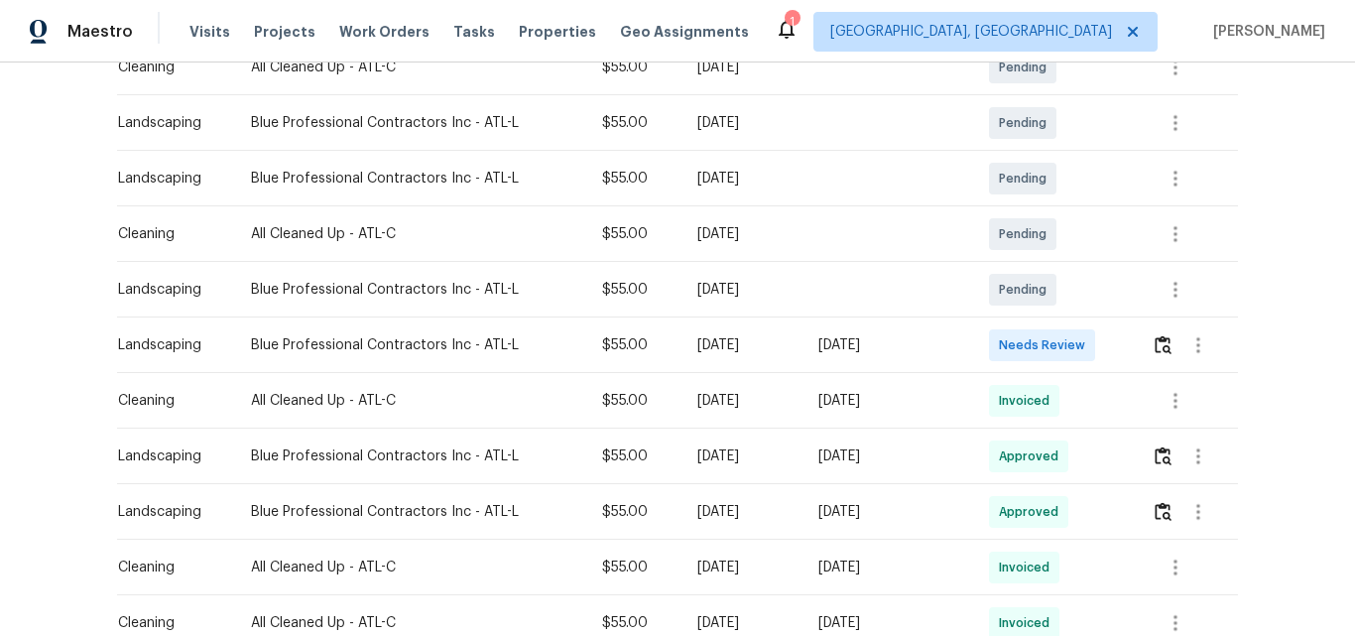
scroll to position [397, 0]
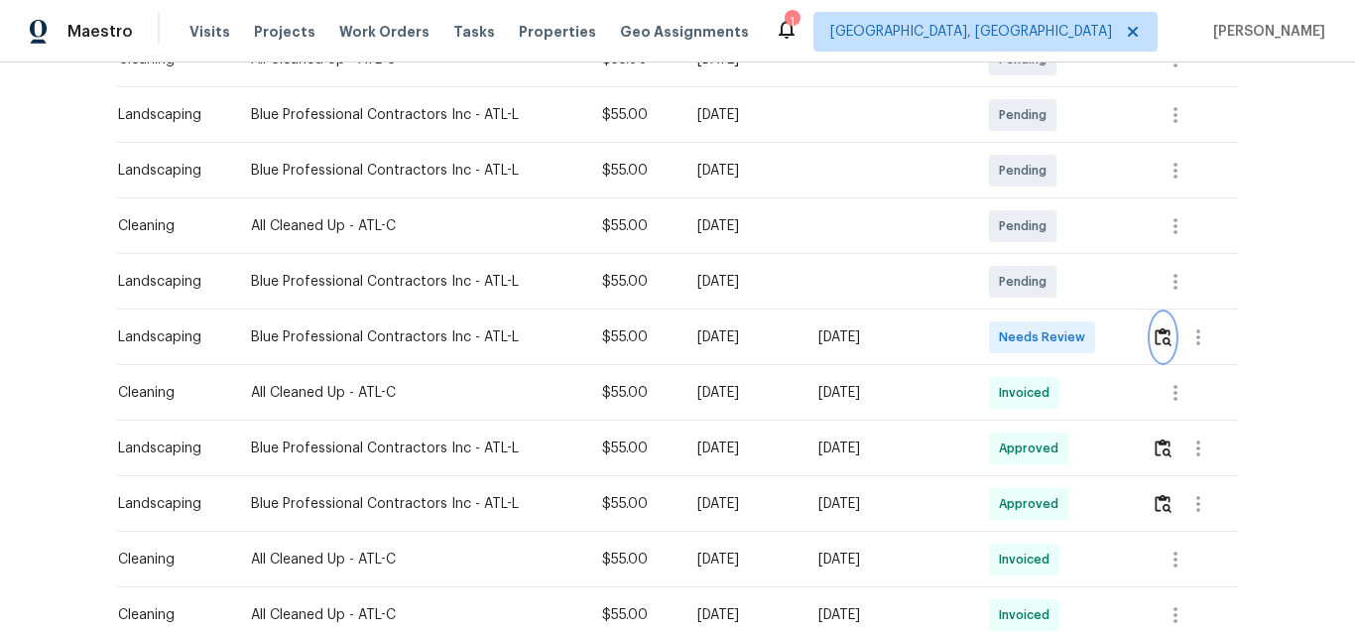
click at [1168, 340] on button "button" at bounding box center [1163, 337] width 23 height 48
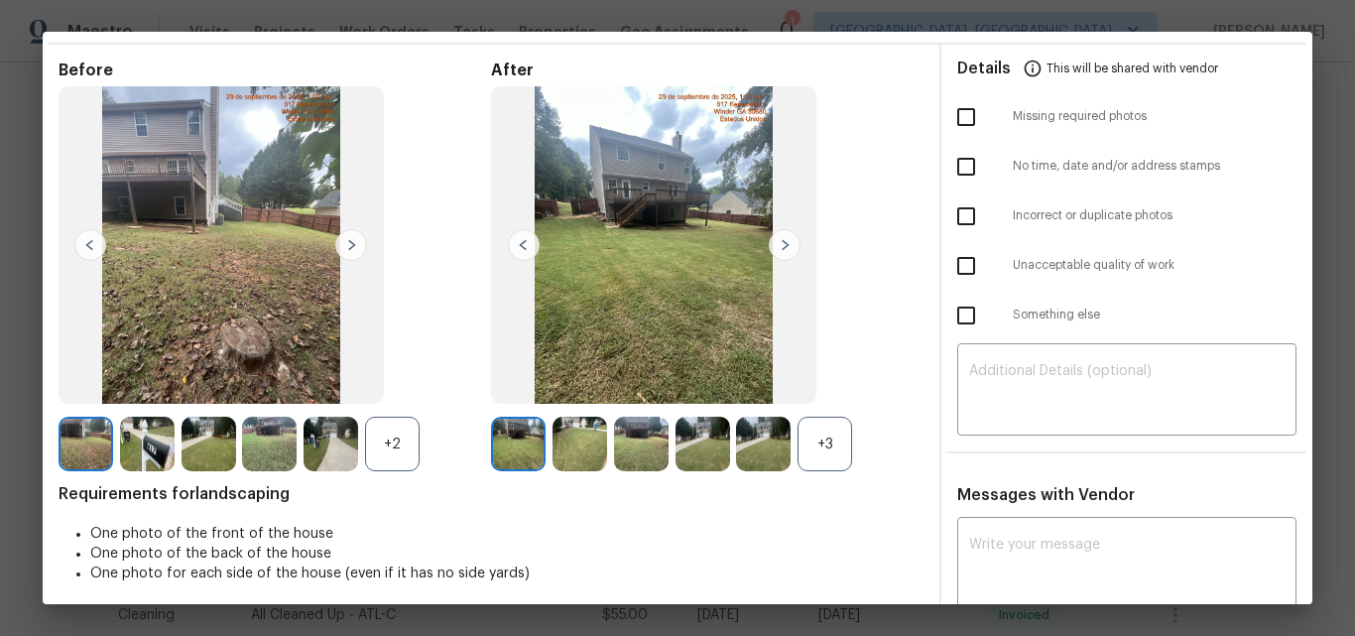
scroll to position [0, 0]
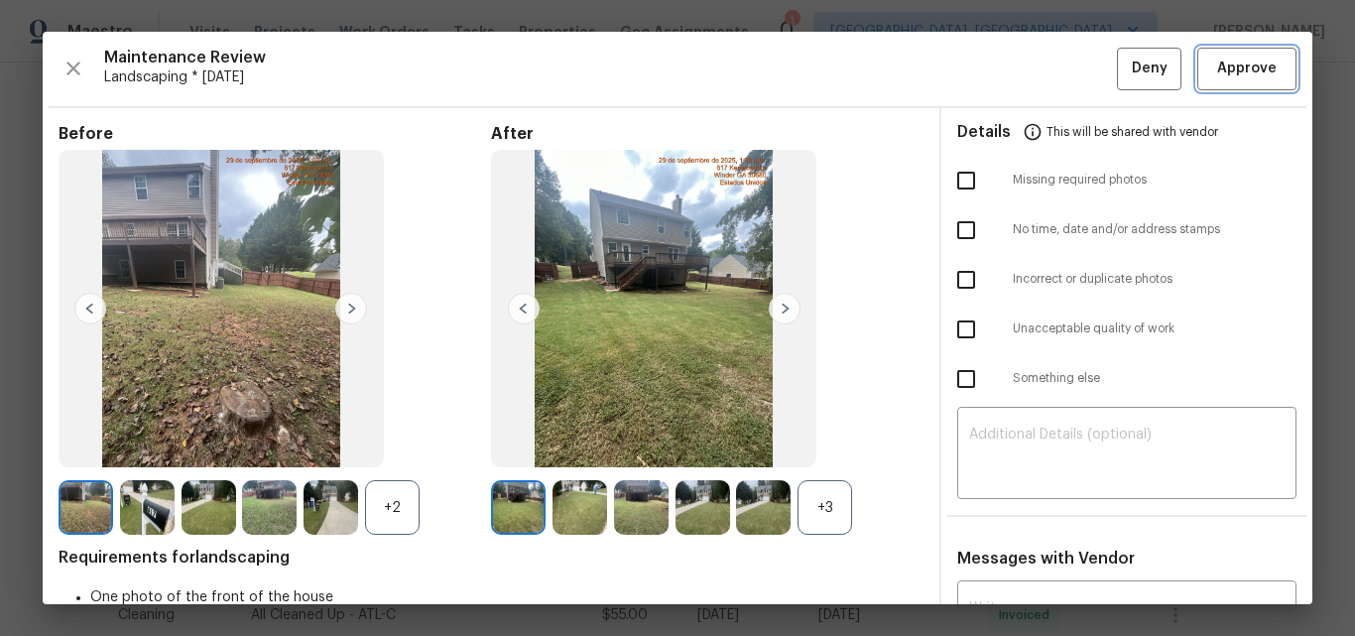
click at [1232, 72] on span "Approve" at bounding box center [1247, 69] width 60 height 25
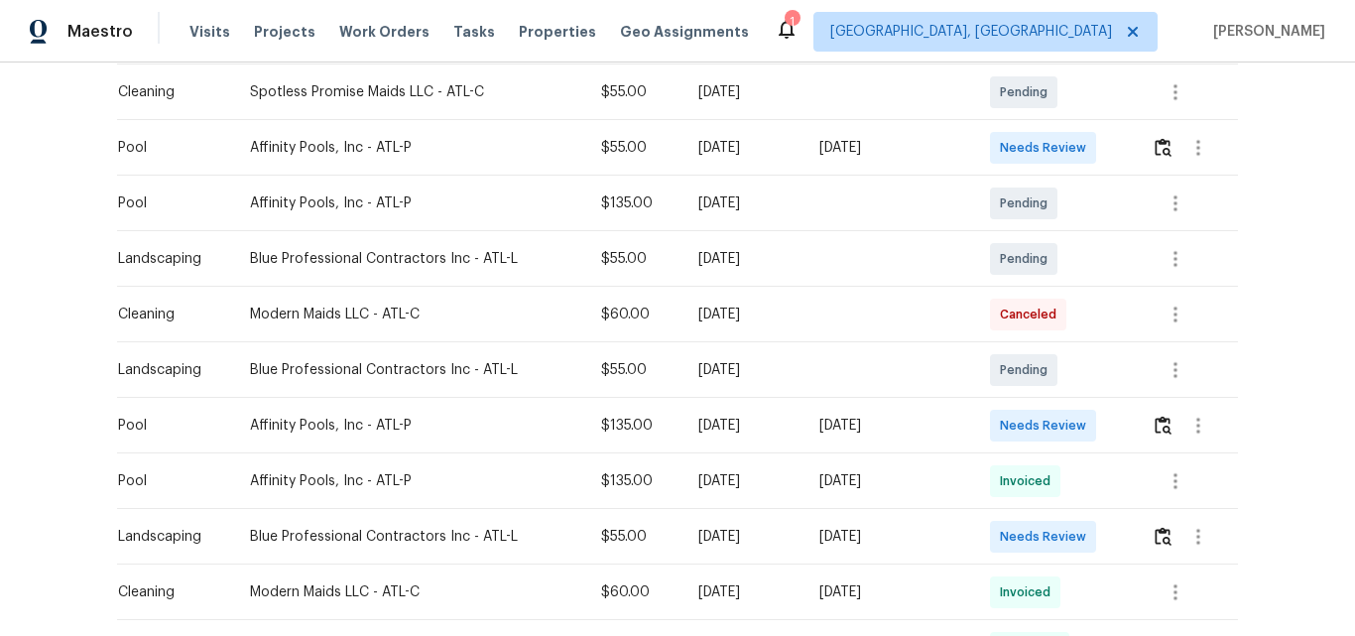
scroll to position [595, 0]
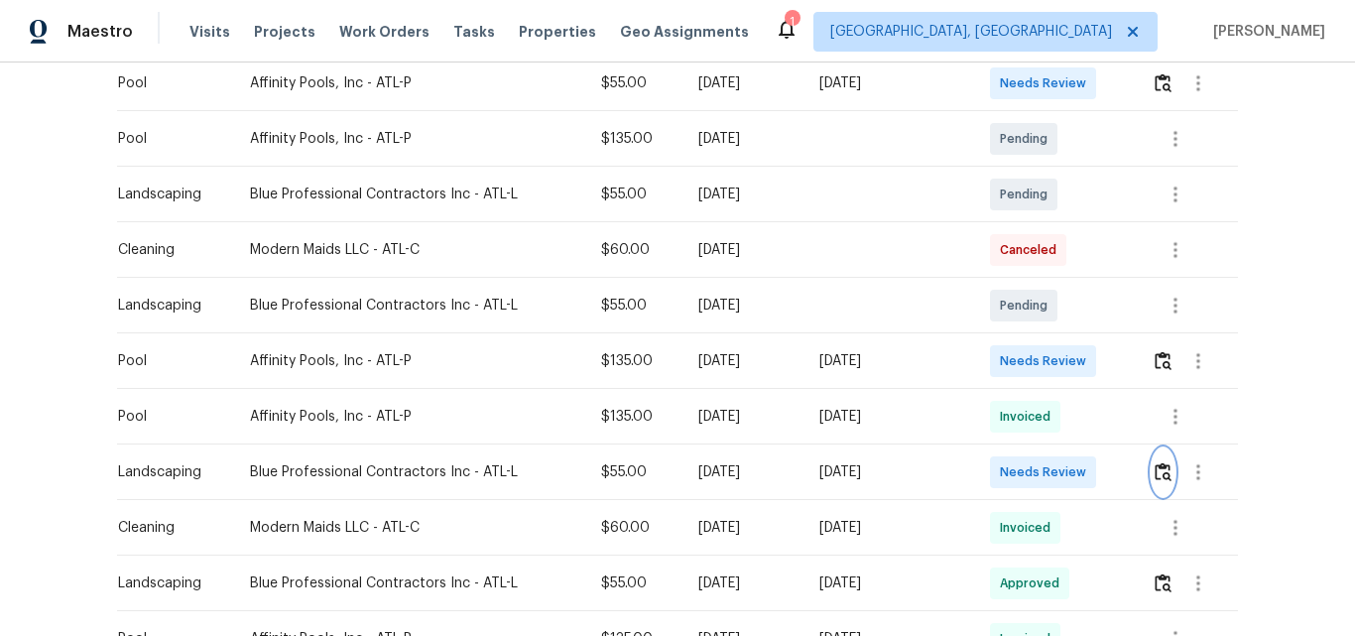
click at [1157, 467] on img "button" at bounding box center [1163, 471] width 17 height 19
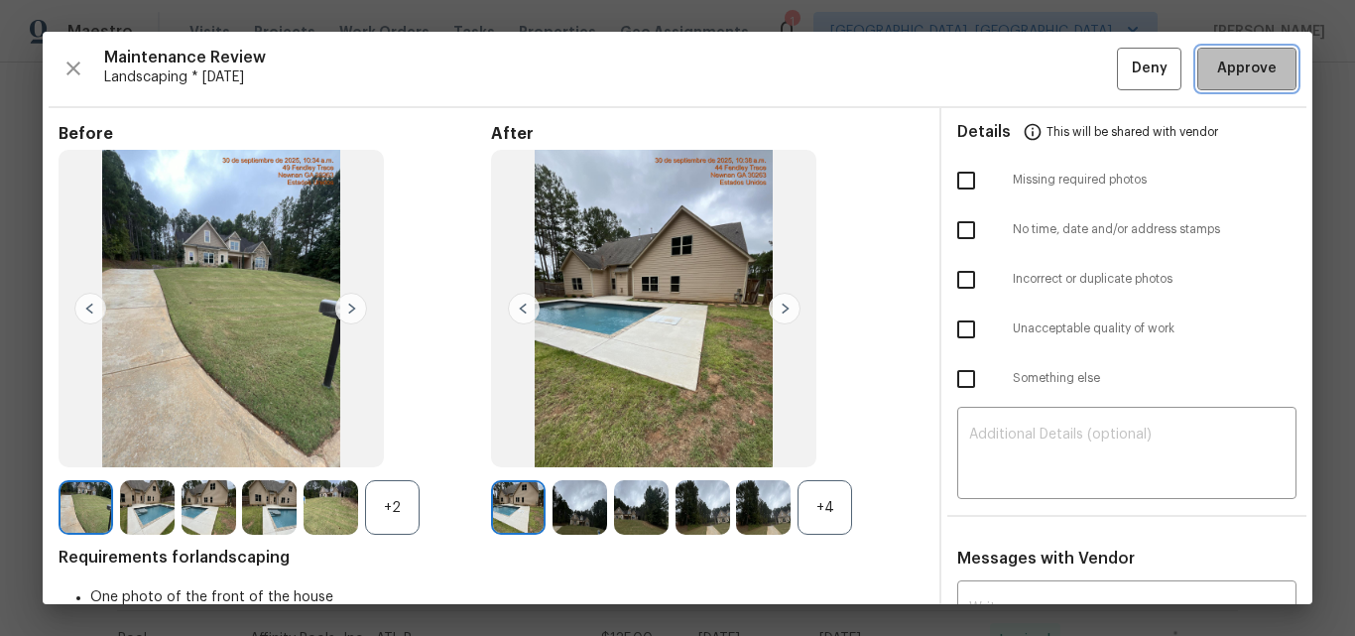
click at [1226, 75] on span "Approve" at bounding box center [1247, 69] width 60 height 25
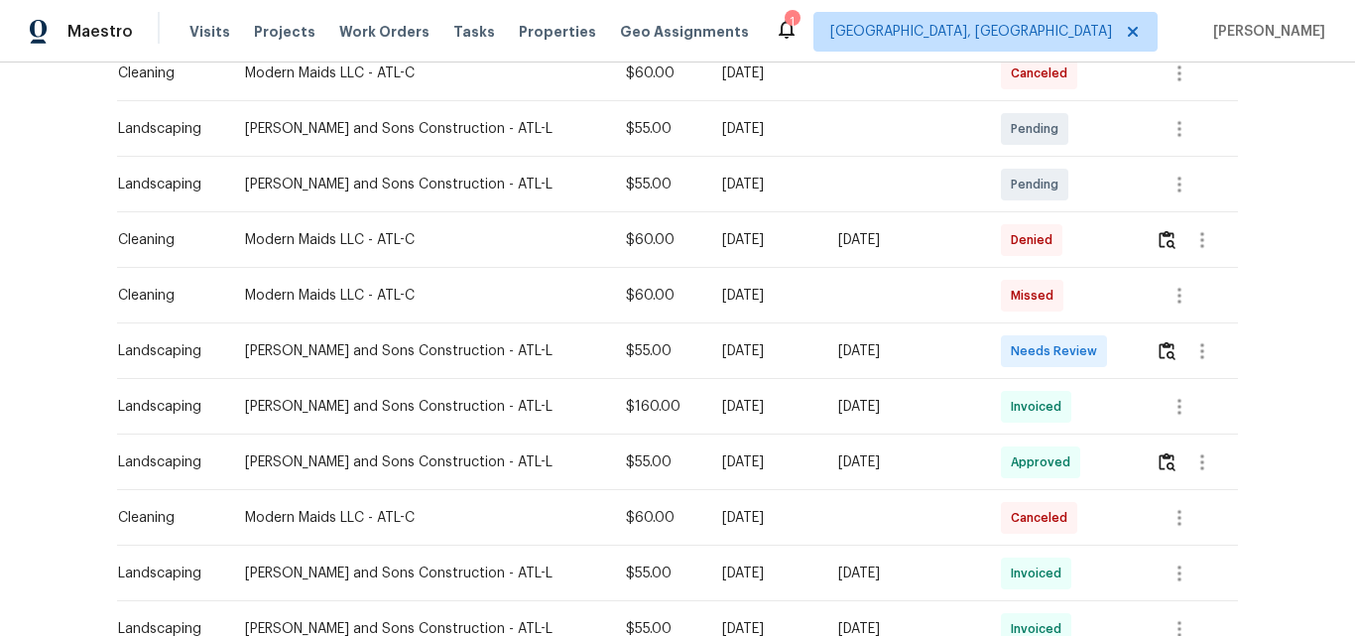
scroll to position [496, 0]
click at [1159, 353] on img "button" at bounding box center [1167, 348] width 17 height 19
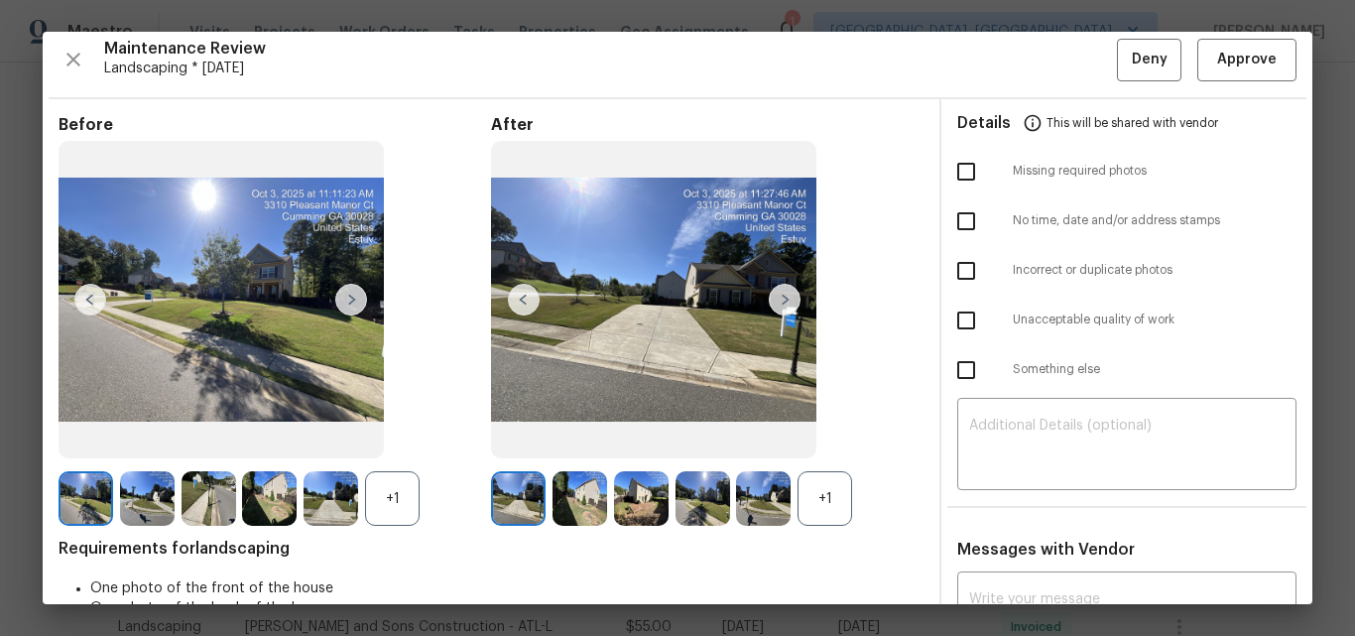
scroll to position [0, 0]
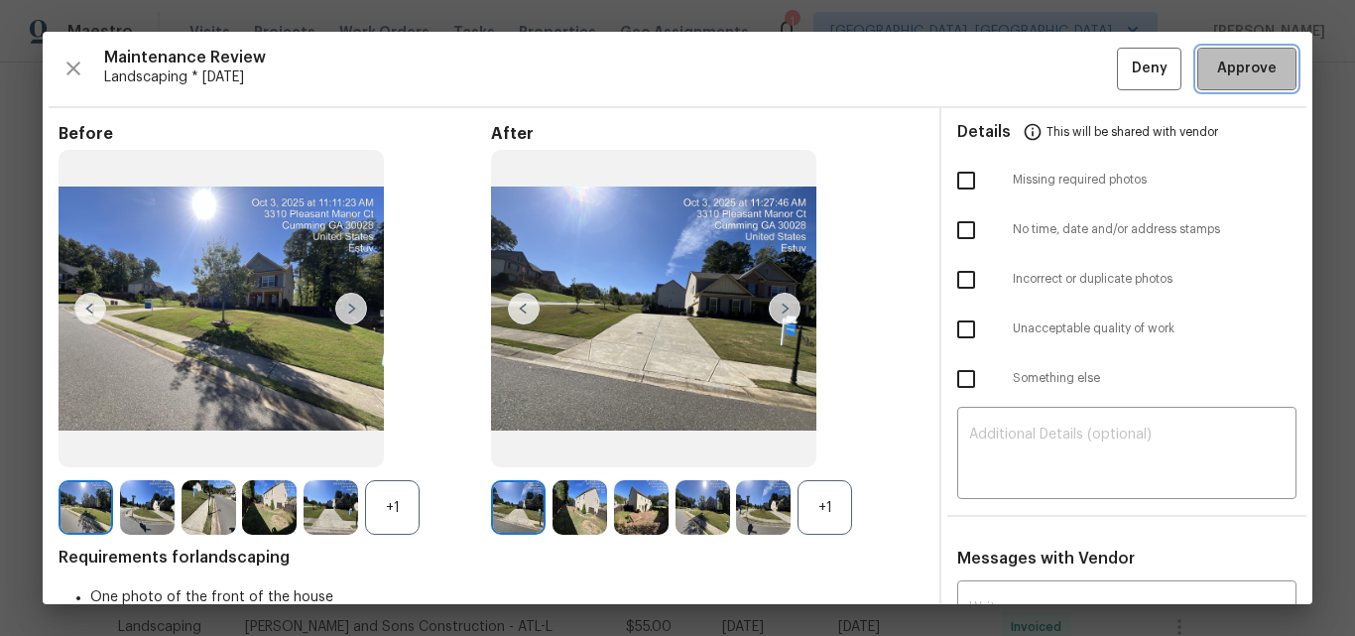
click at [1224, 69] on span "Approve" at bounding box center [1247, 69] width 60 height 25
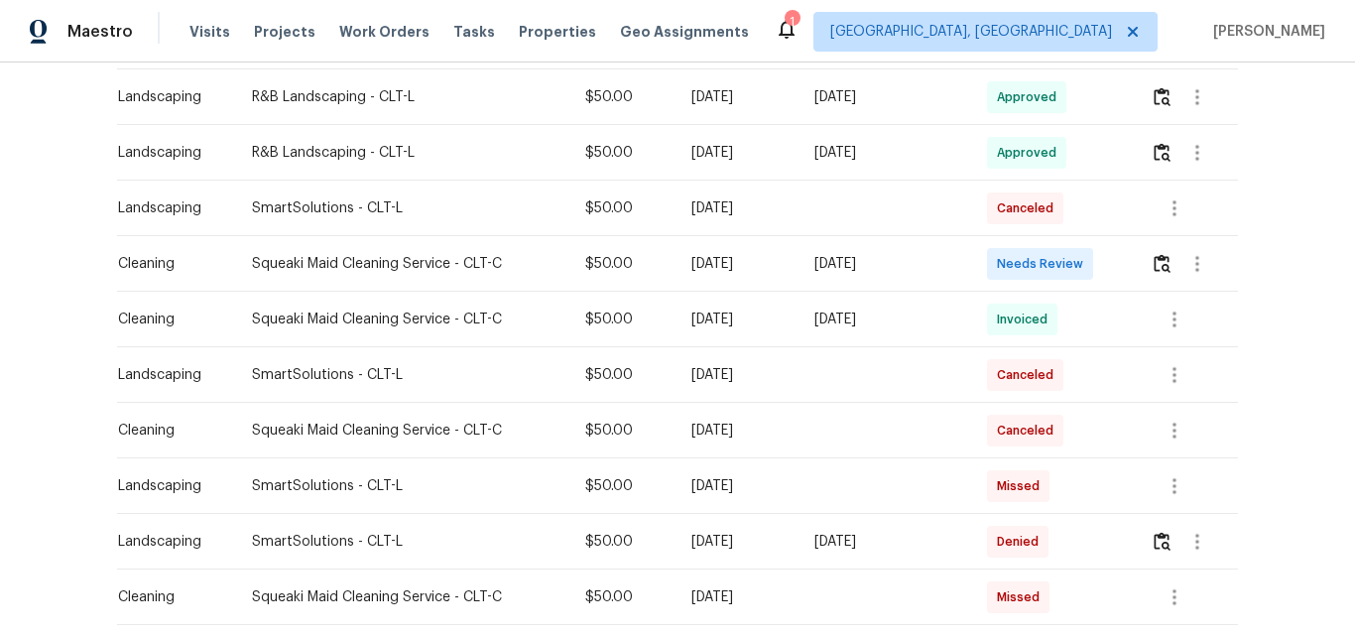
scroll to position [694, 0]
click at [1162, 260] on img "button" at bounding box center [1162, 261] width 17 height 19
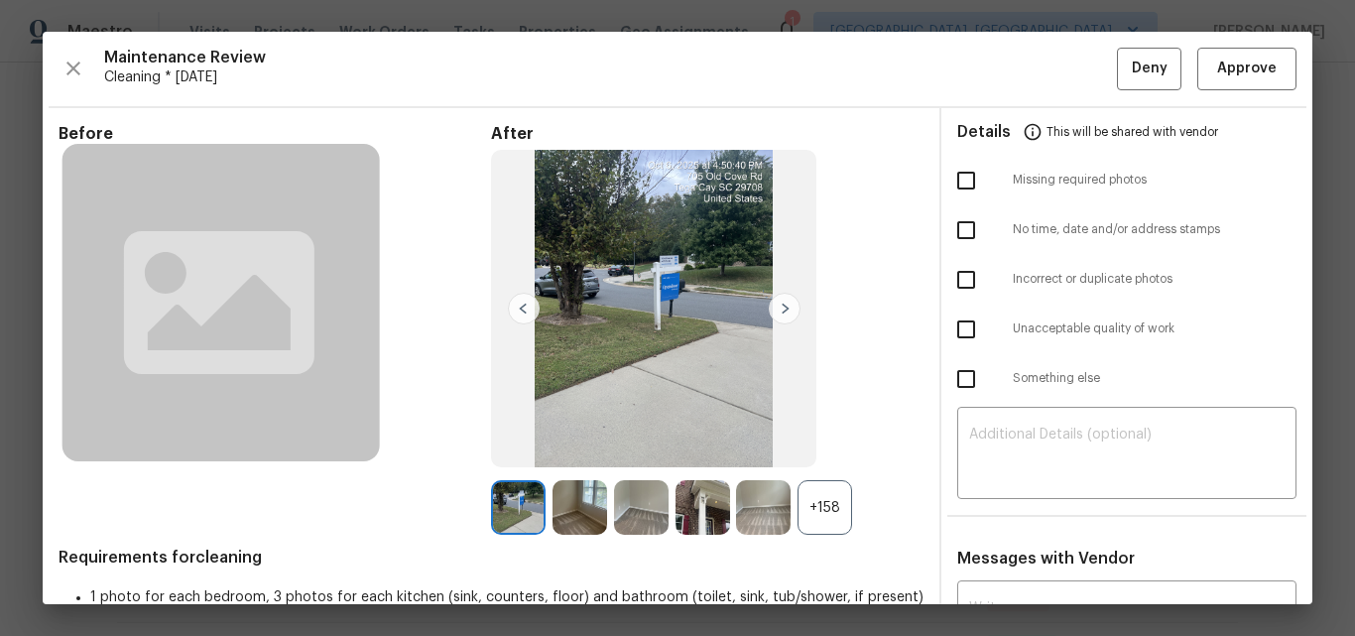
click at [822, 519] on div "+158" at bounding box center [824, 507] width 55 height 55
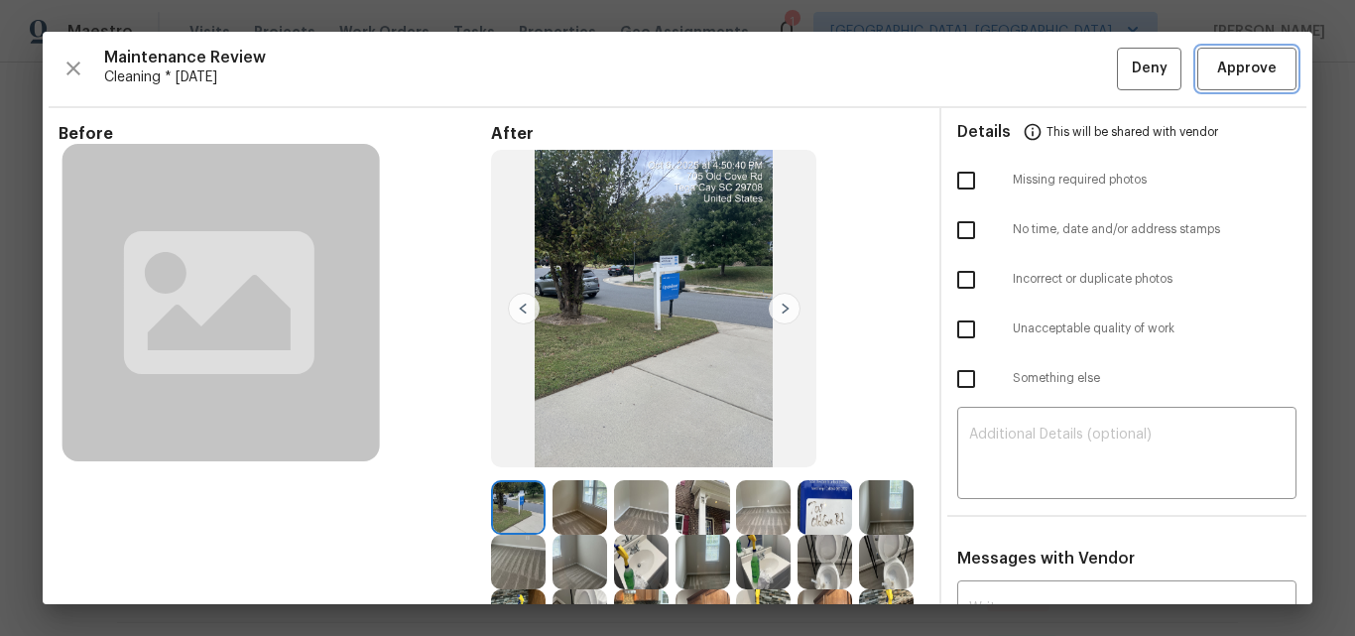
click at [1250, 70] on span "Approve" at bounding box center [1247, 69] width 60 height 25
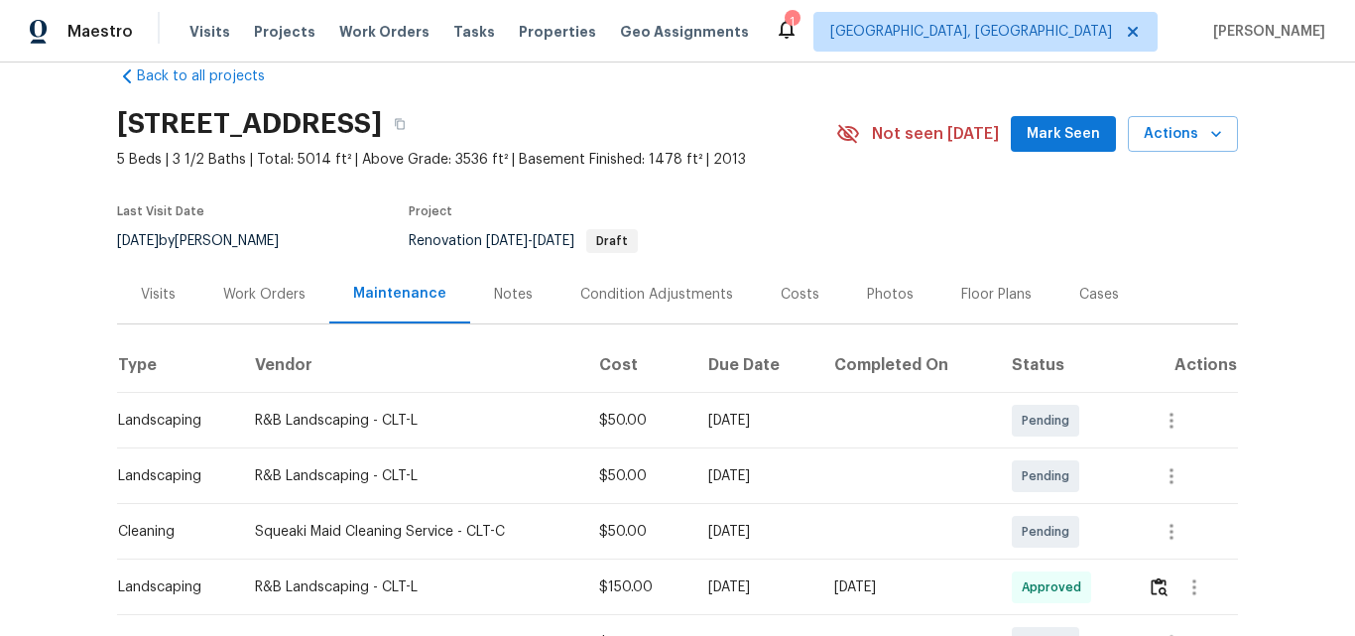
scroll to position [0, 0]
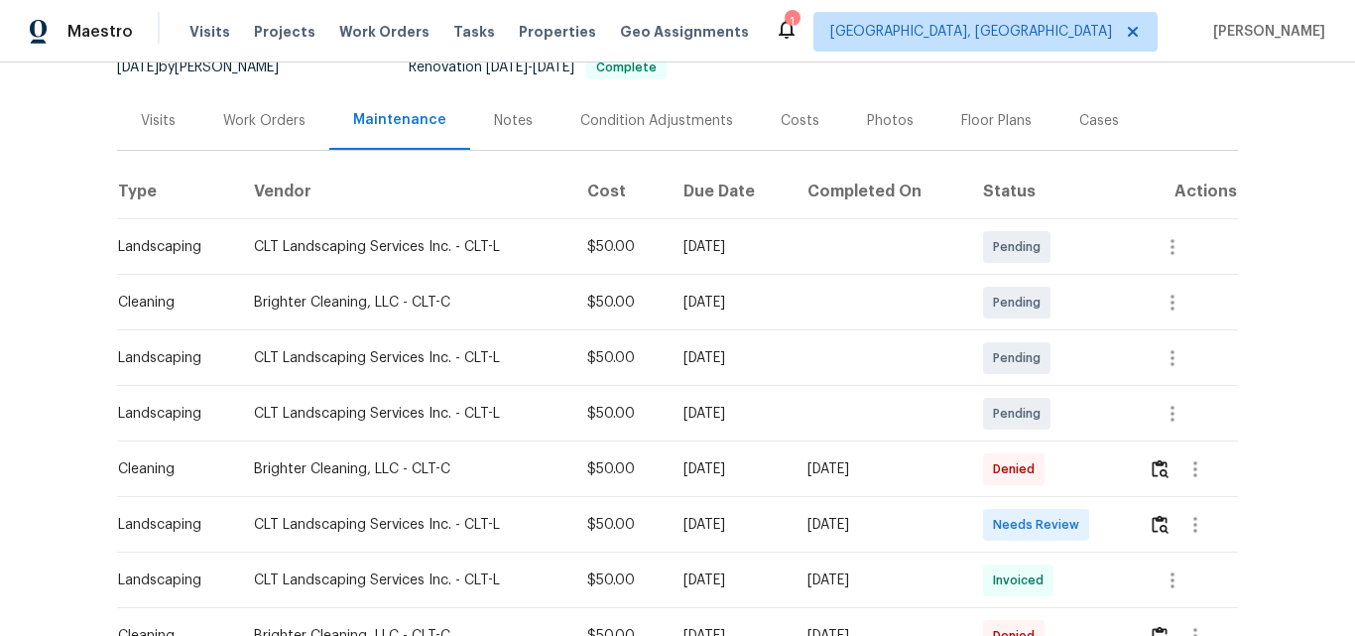
scroll to position [298, 0]
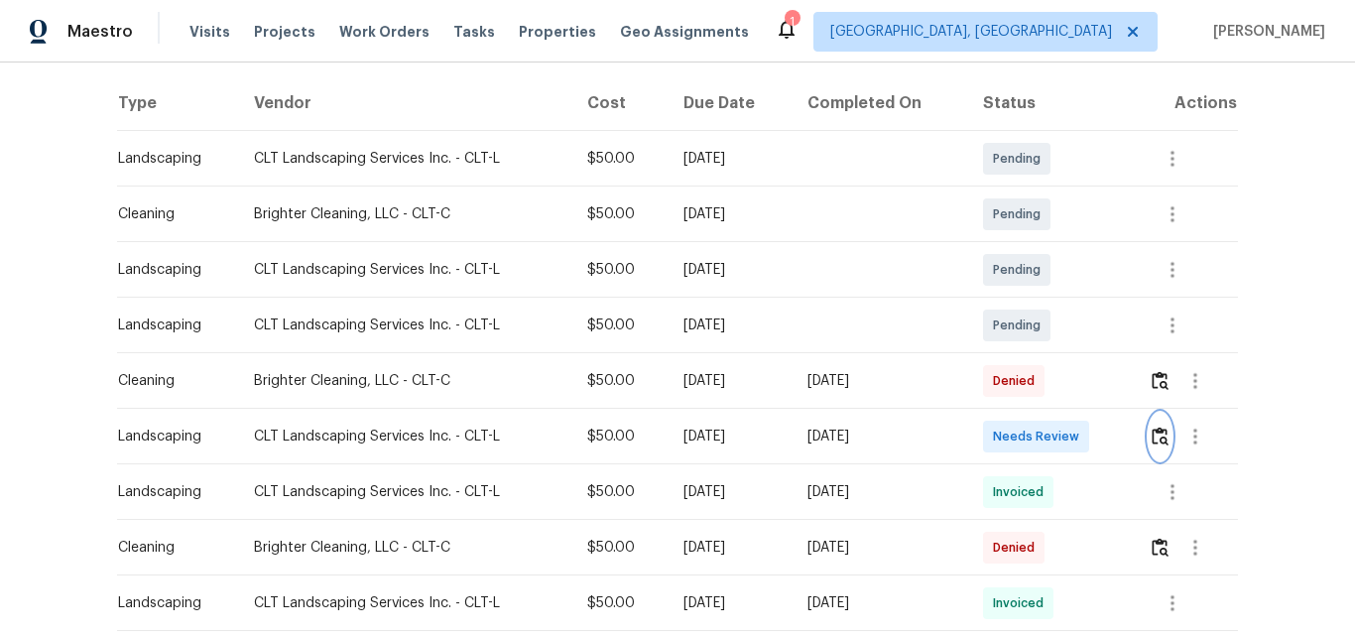
click at [1155, 433] on img "button" at bounding box center [1160, 436] width 17 height 19
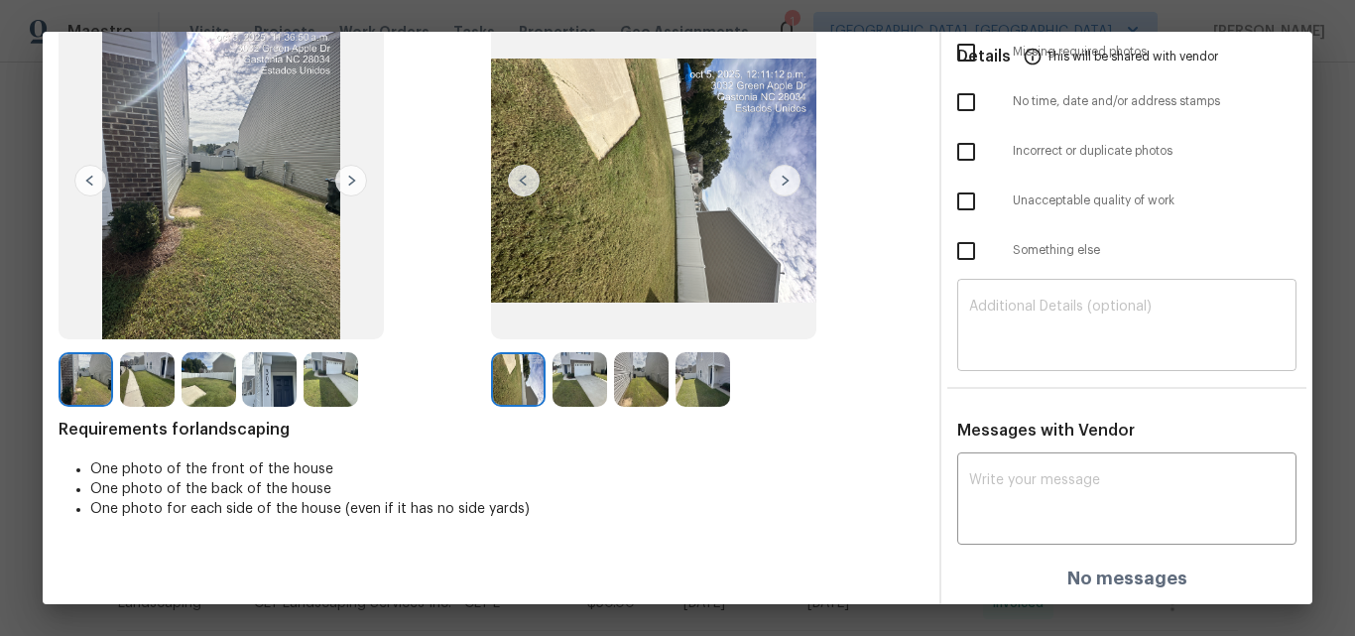
scroll to position [0, 0]
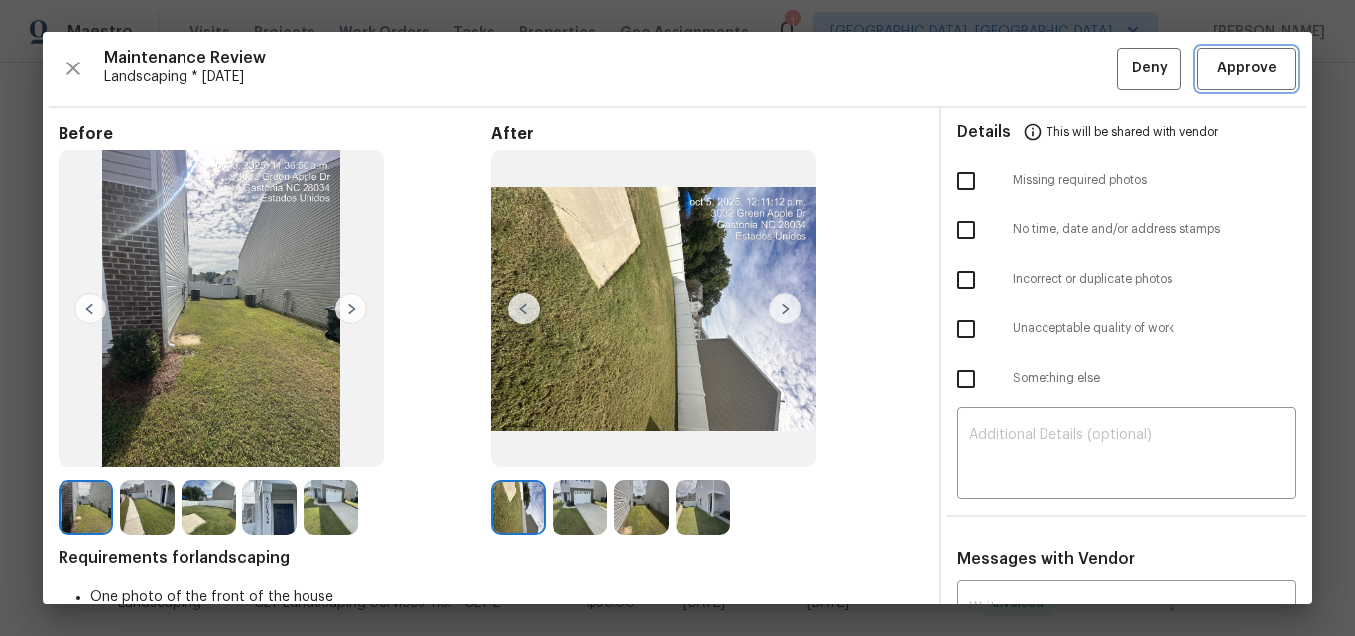
click at [1235, 75] on span "Approve" at bounding box center [1247, 69] width 60 height 25
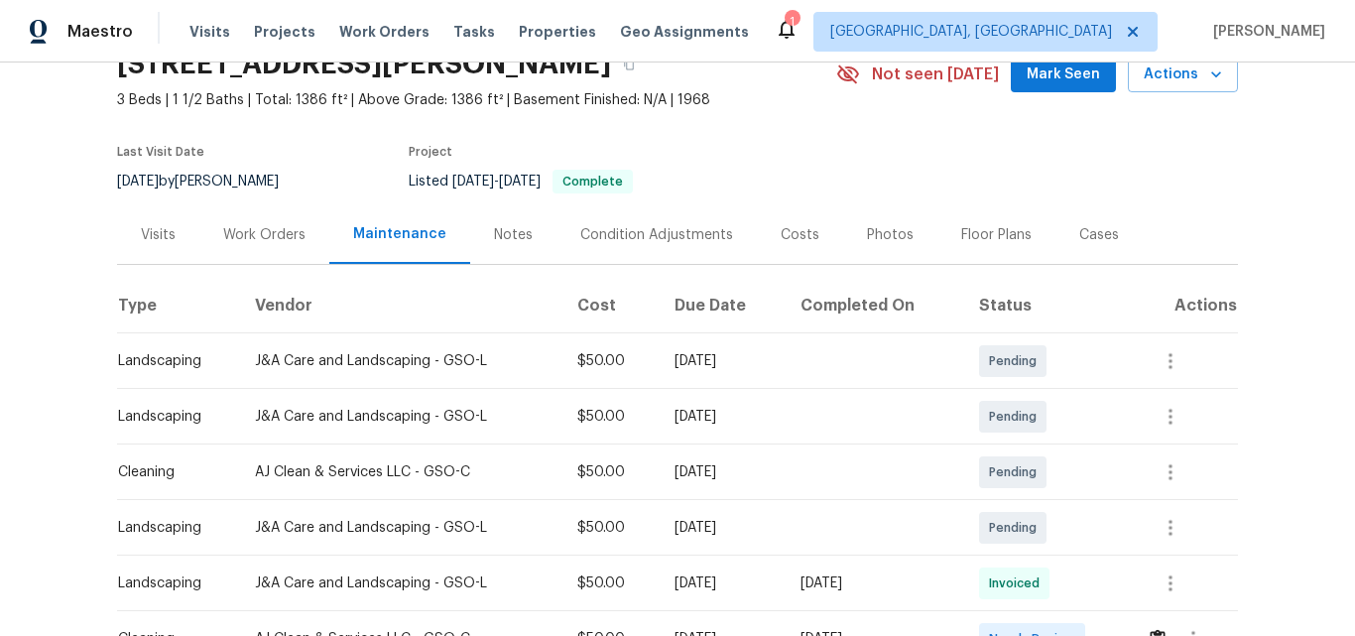
scroll to position [260, 0]
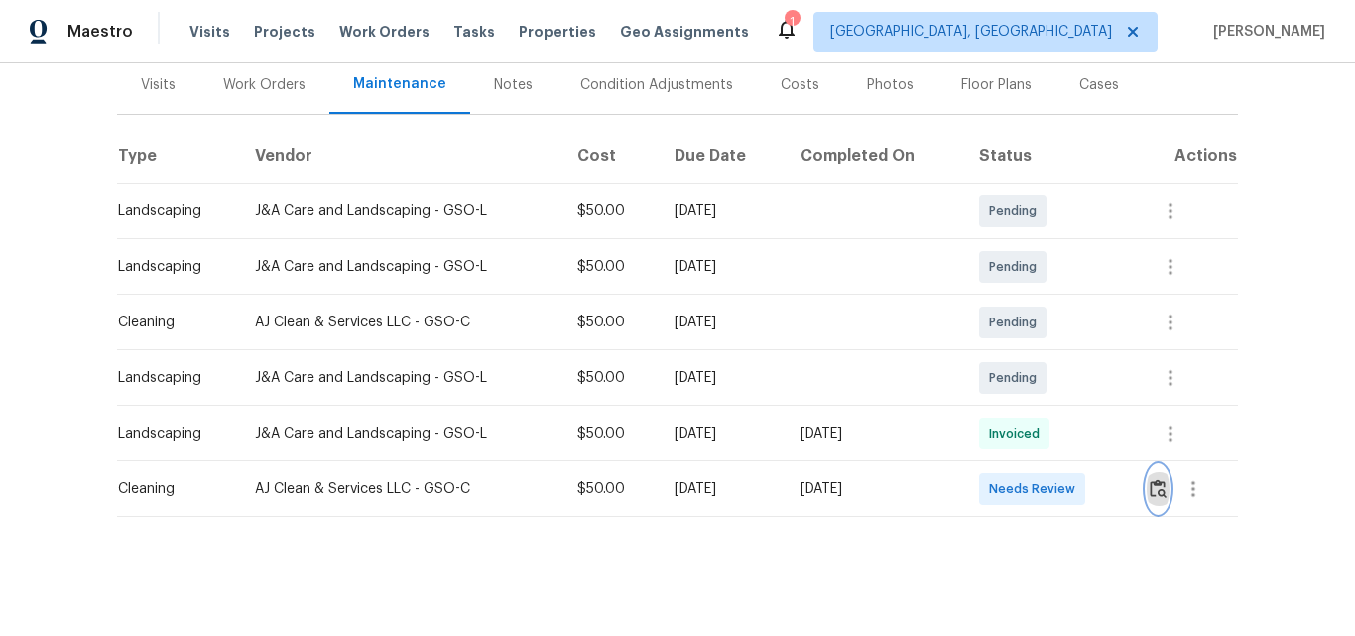
click at [1161, 480] on img "button" at bounding box center [1158, 488] width 17 height 19
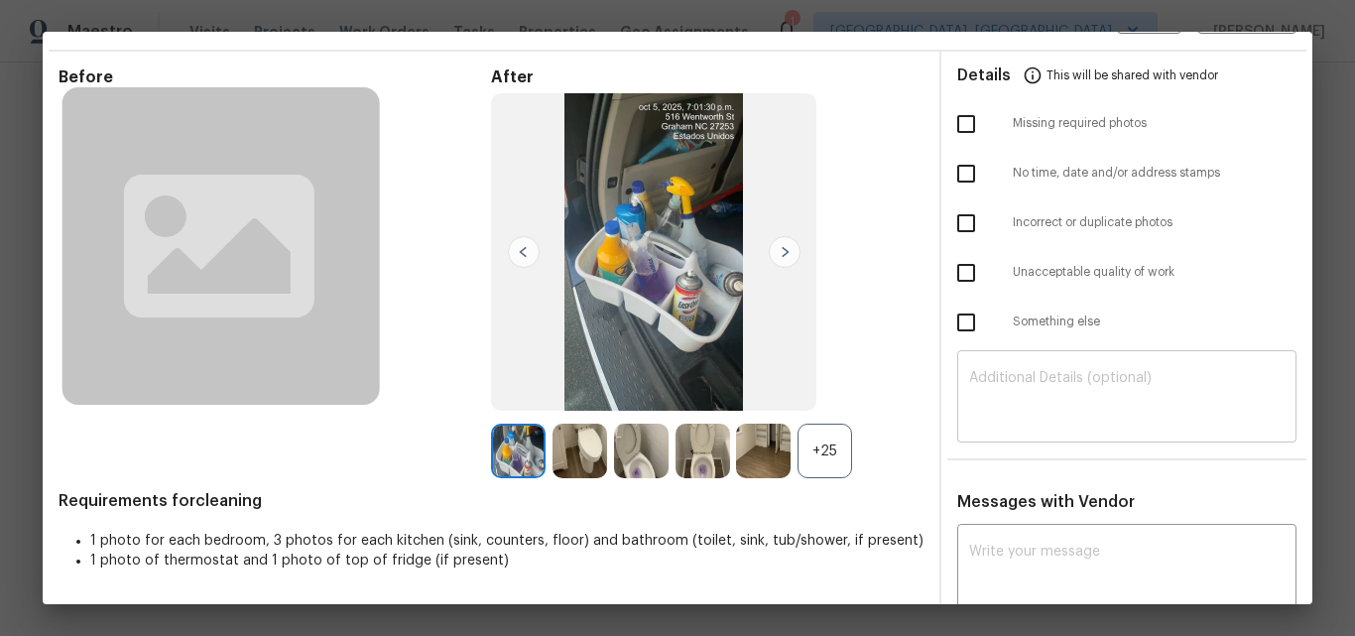
scroll to position [0, 0]
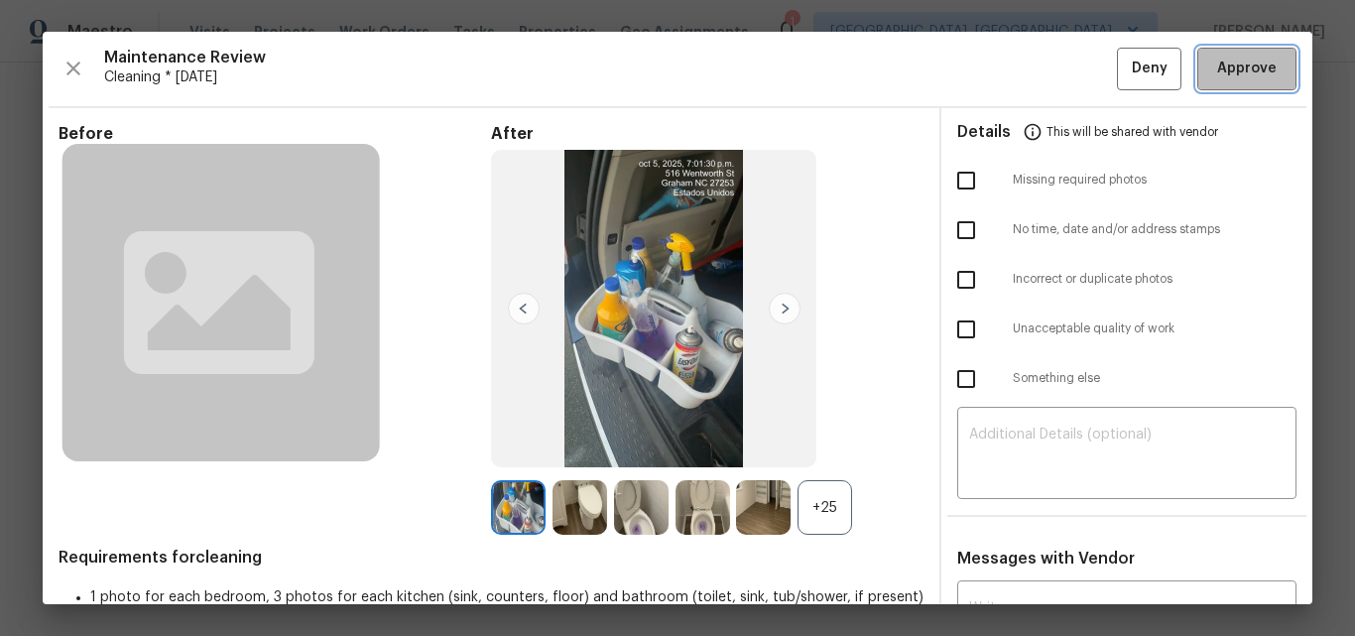
click at [1241, 61] on span "Approve" at bounding box center [1247, 69] width 60 height 25
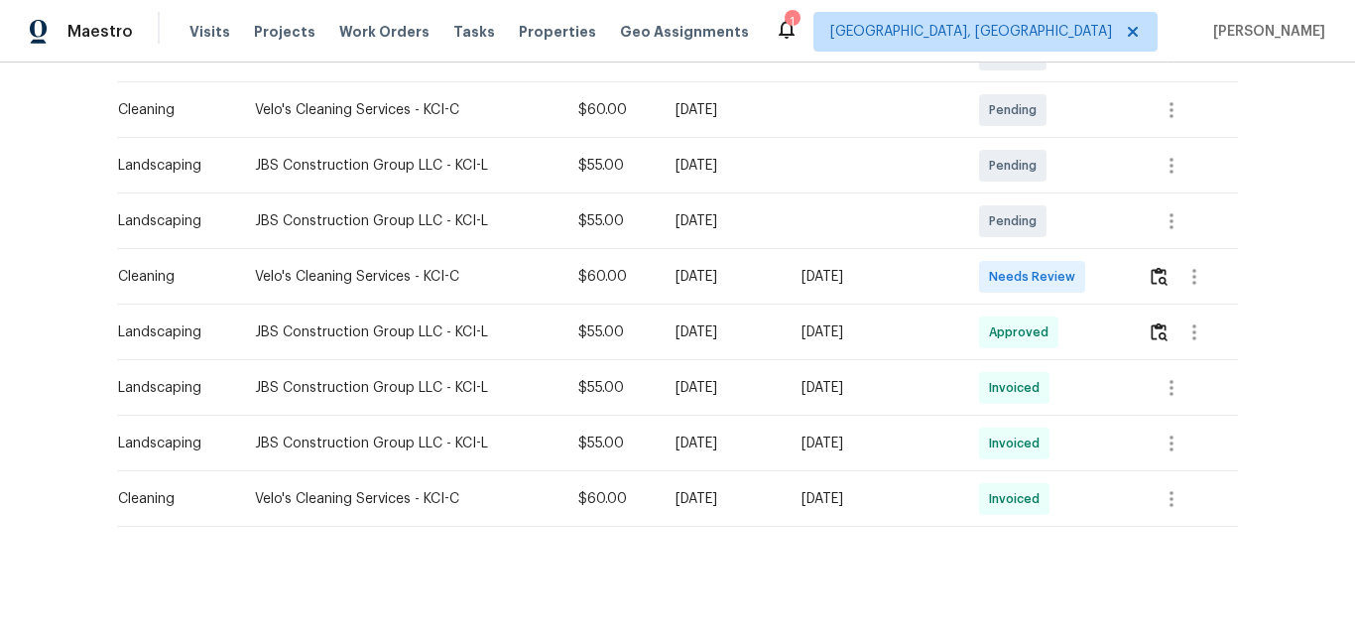
scroll to position [427, 0]
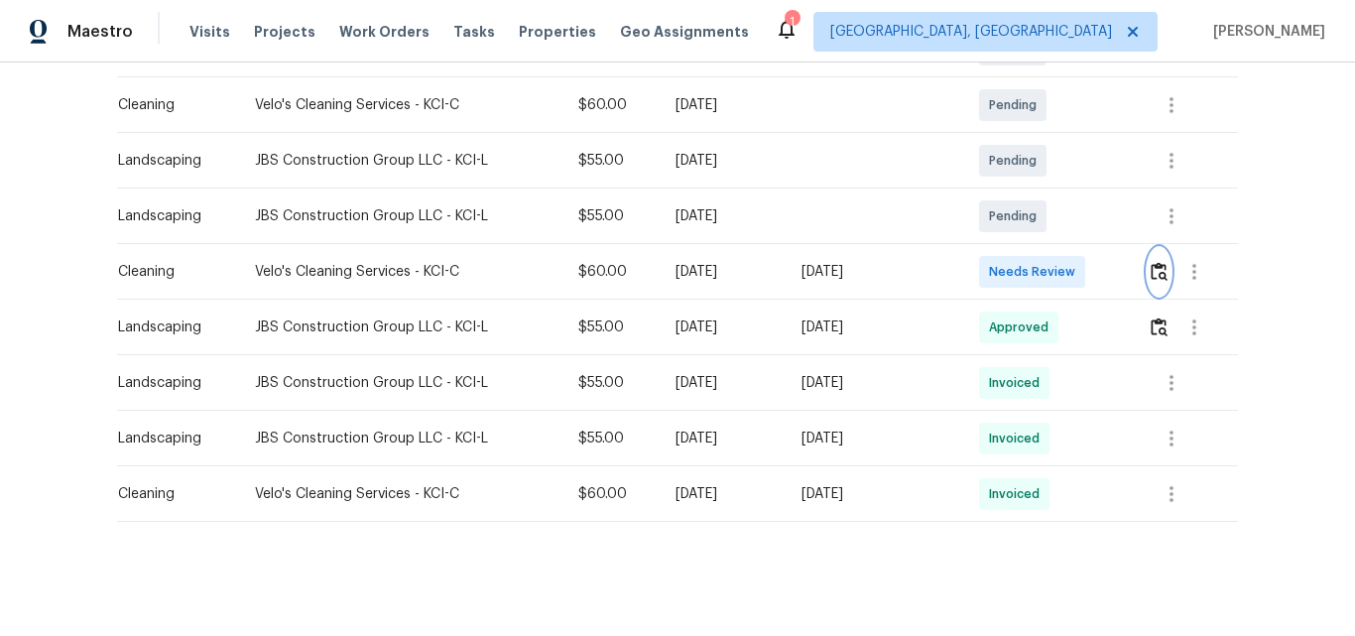
click at [1155, 262] on img "button" at bounding box center [1159, 271] width 17 height 19
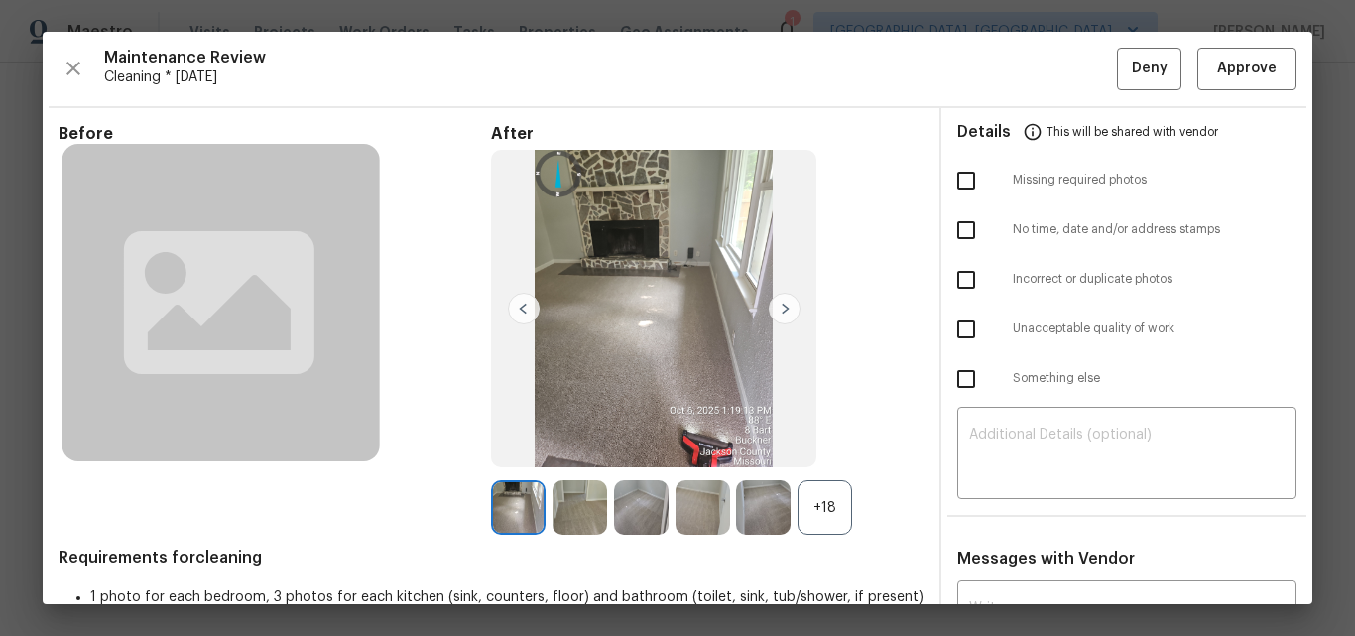
click at [816, 508] on div "+18" at bounding box center [824, 507] width 55 height 55
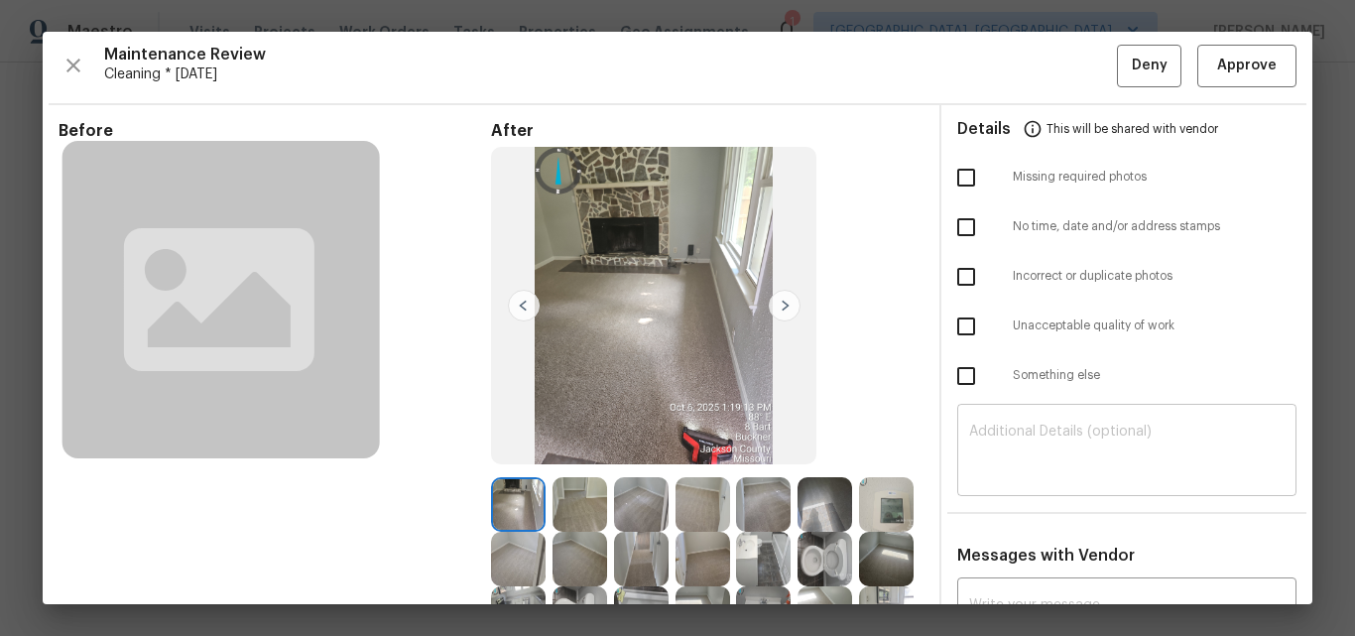
scroll to position [0, 0]
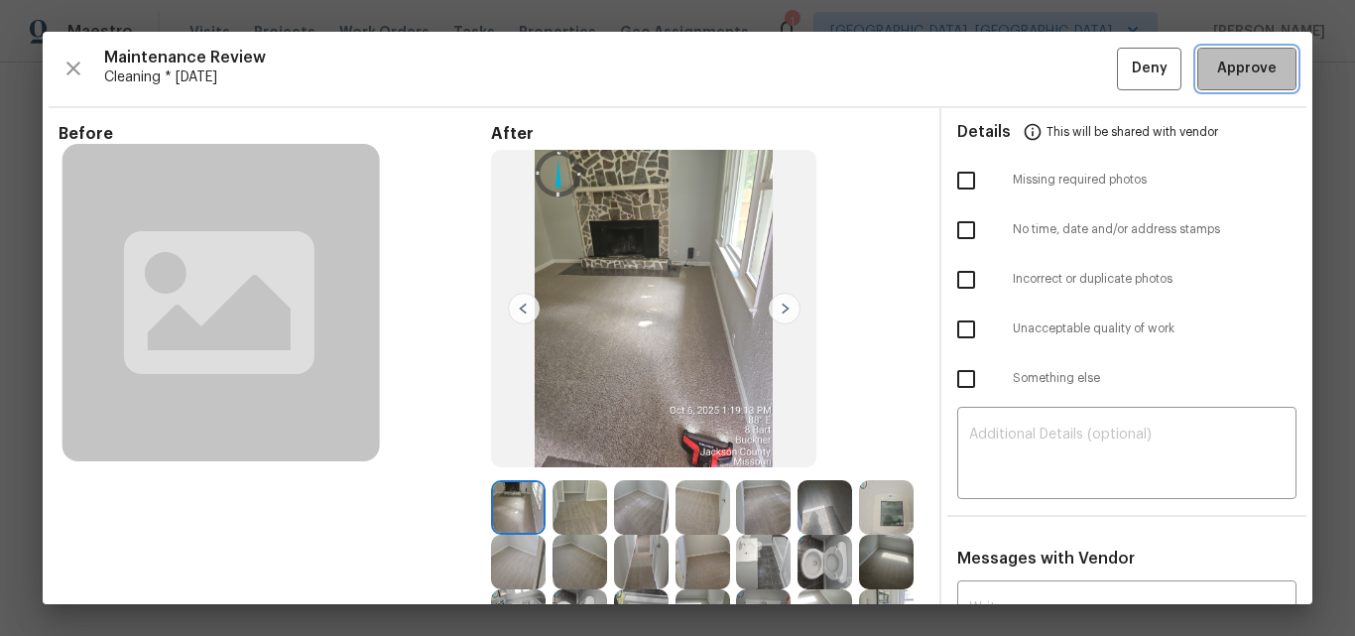
click at [1228, 61] on span "Approve" at bounding box center [1247, 69] width 60 height 25
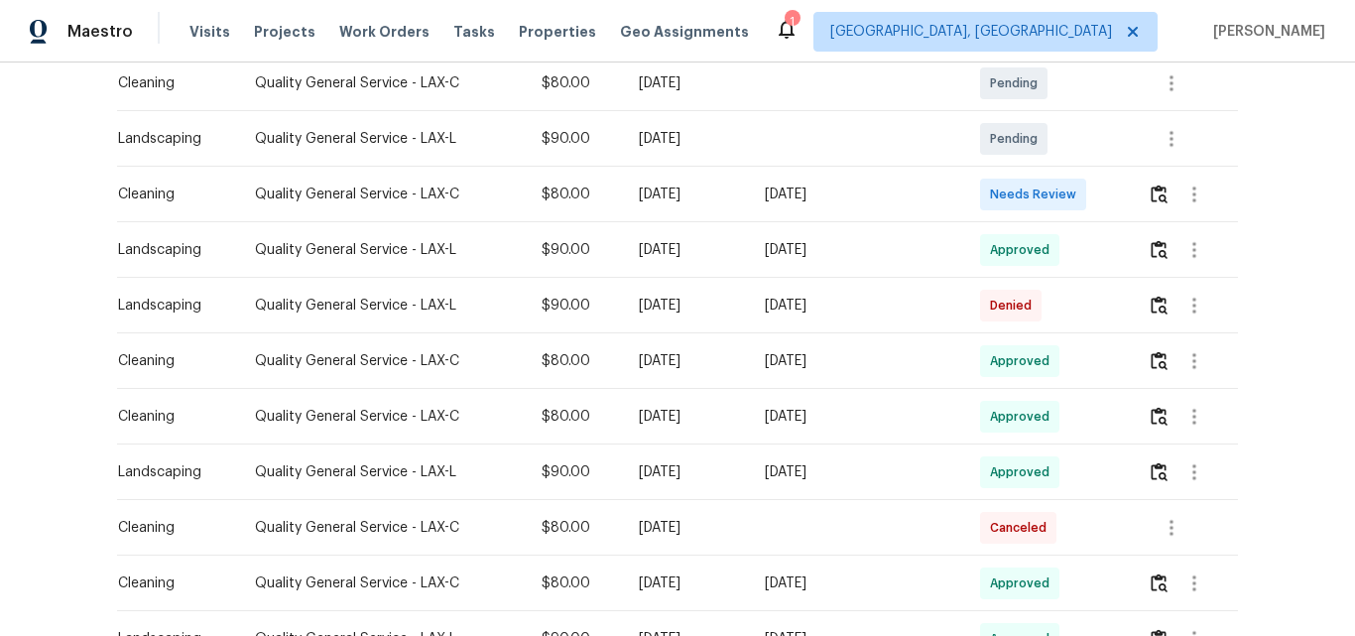
scroll to position [496, 0]
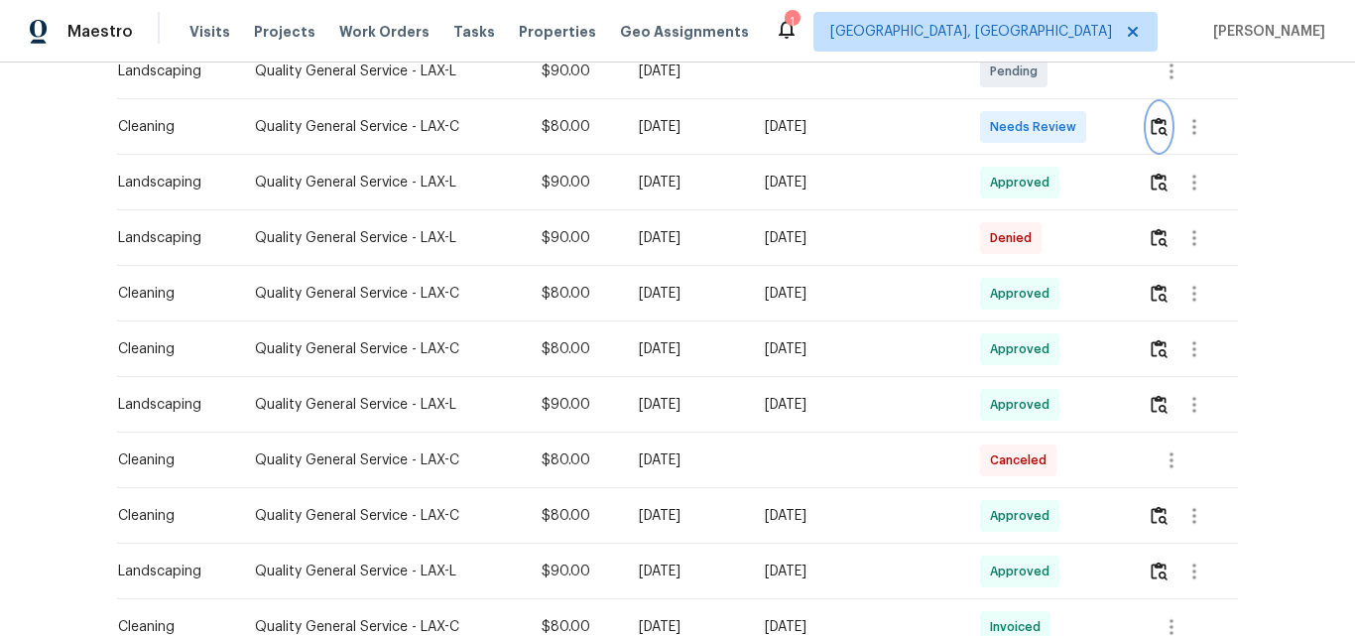
click at [1155, 136] on img "button" at bounding box center [1159, 126] width 17 height 19
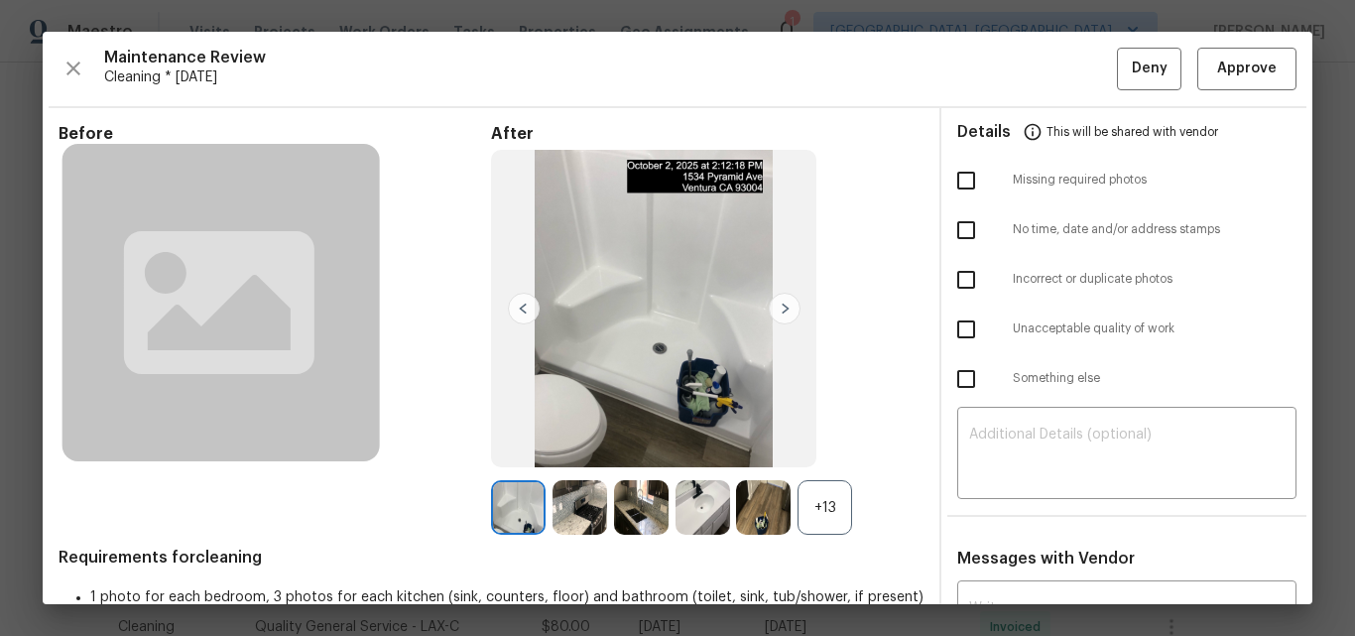
click at [825, 497] on div "+13" at bounding box center [824, 507] width 55 height 55
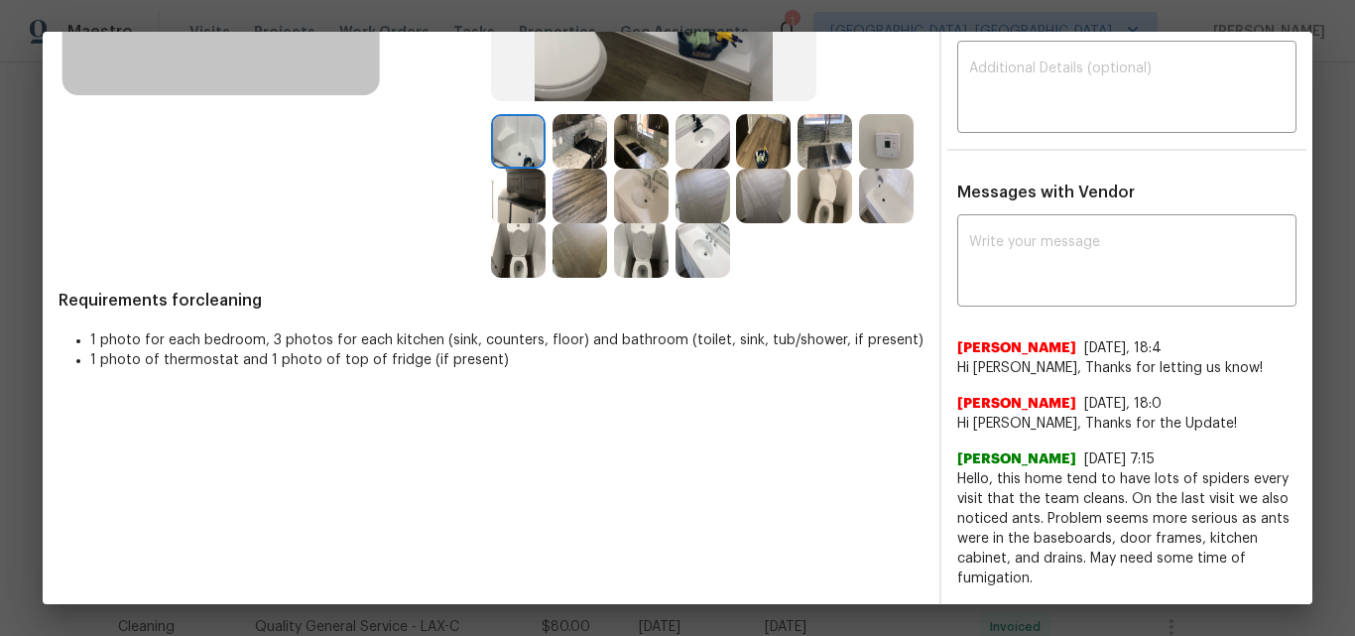
scroll to position [0, 0]
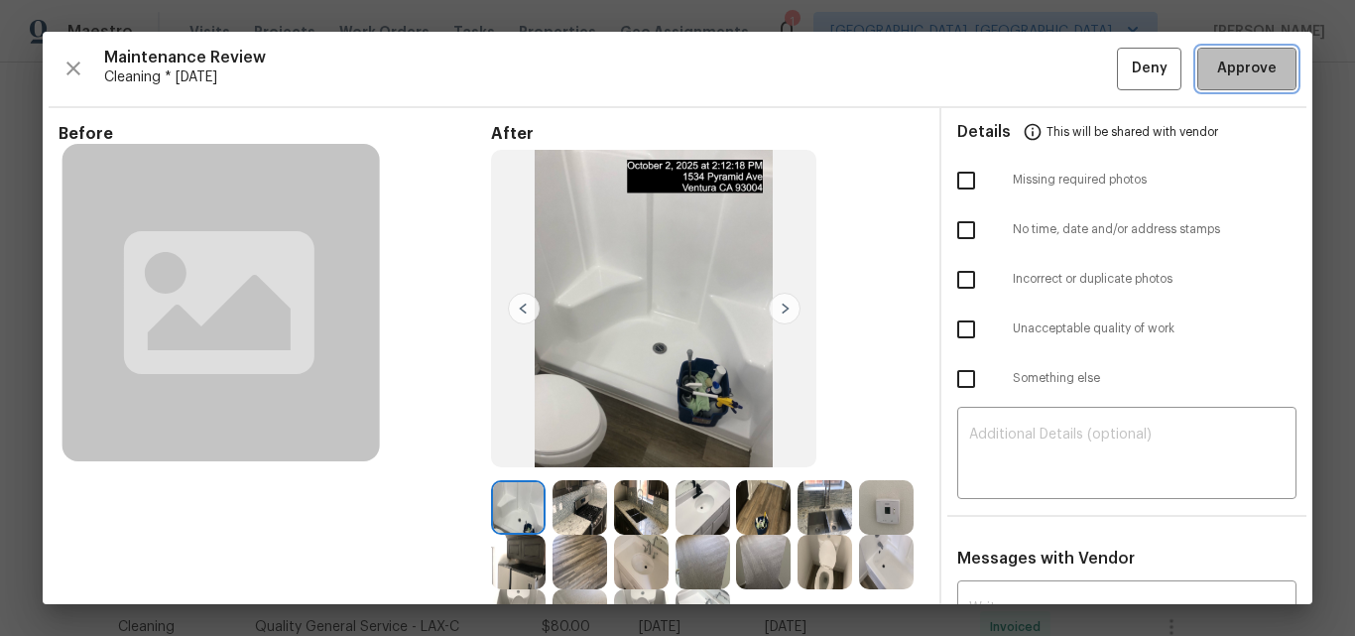
drag, startPoint x: 1234, startPoint y: 70, endPoint x: 1217, endPoint y: 81, distance: 20.1
click at [1233, 70] on span "Approve" at bounding box center [1247, 69] width 60 height 25
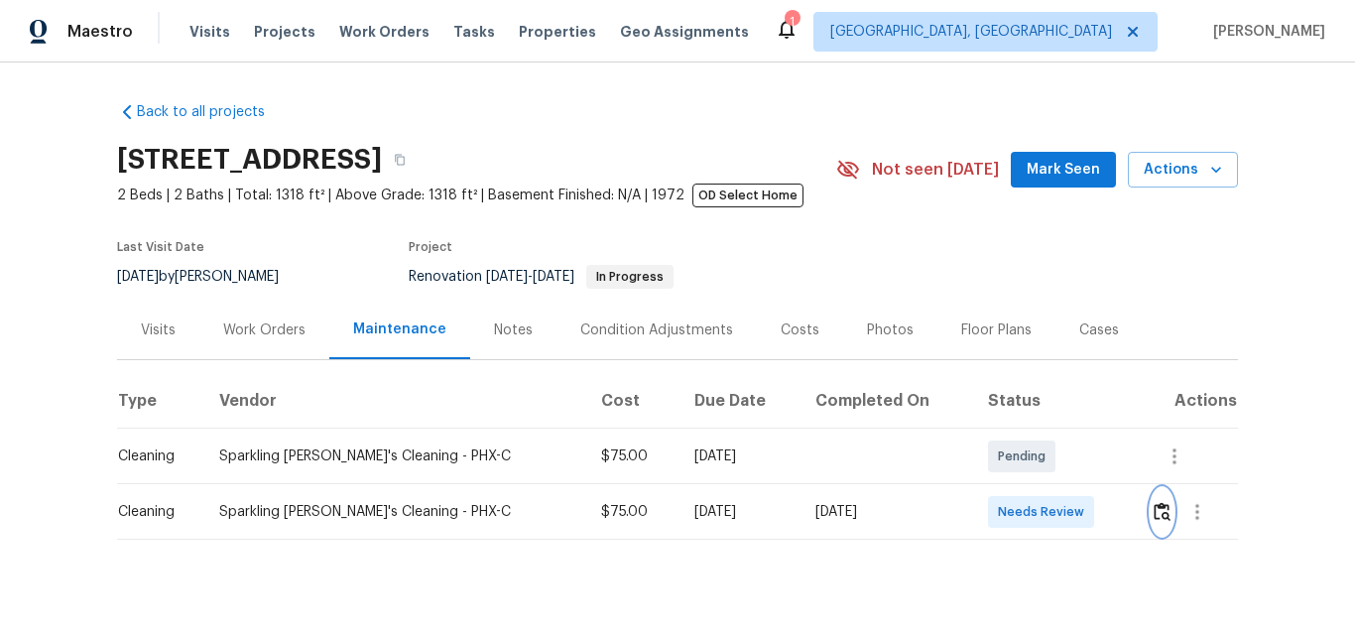
click at [1154, 514] on img "button" at bounding box center [1162, 511] width 17 height 19
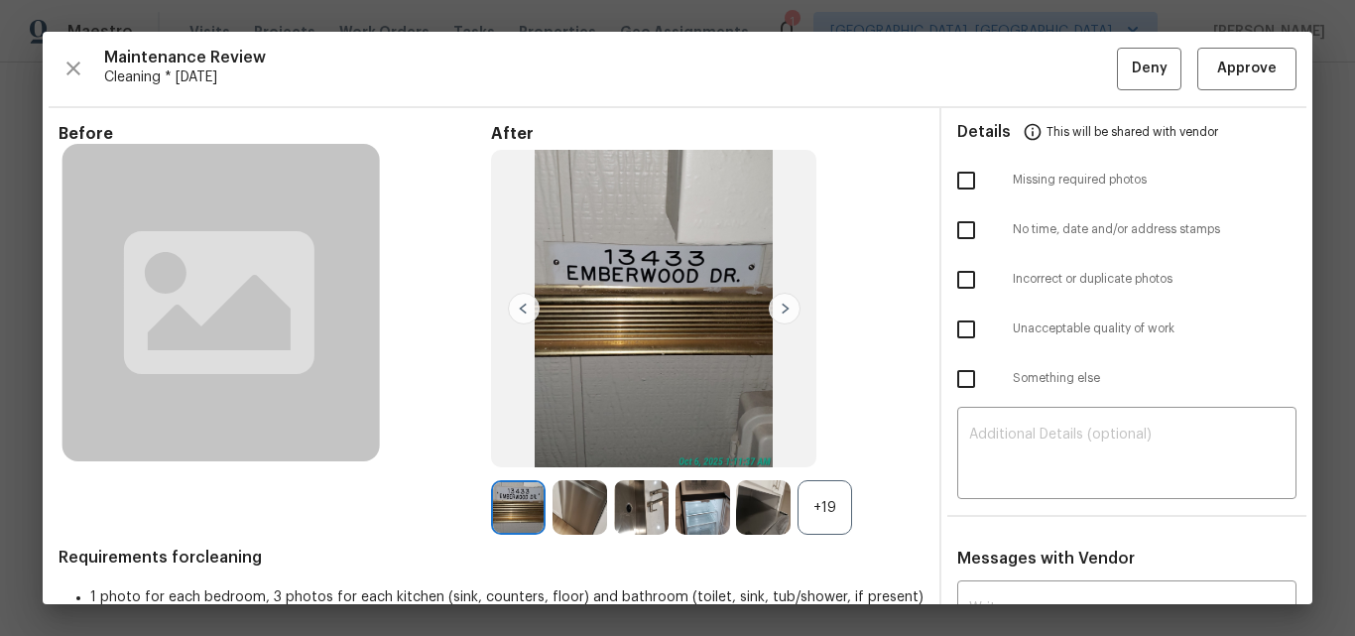
click at [828, 506] on div "+19" at bounding box center [824, 507] width 55 height 55
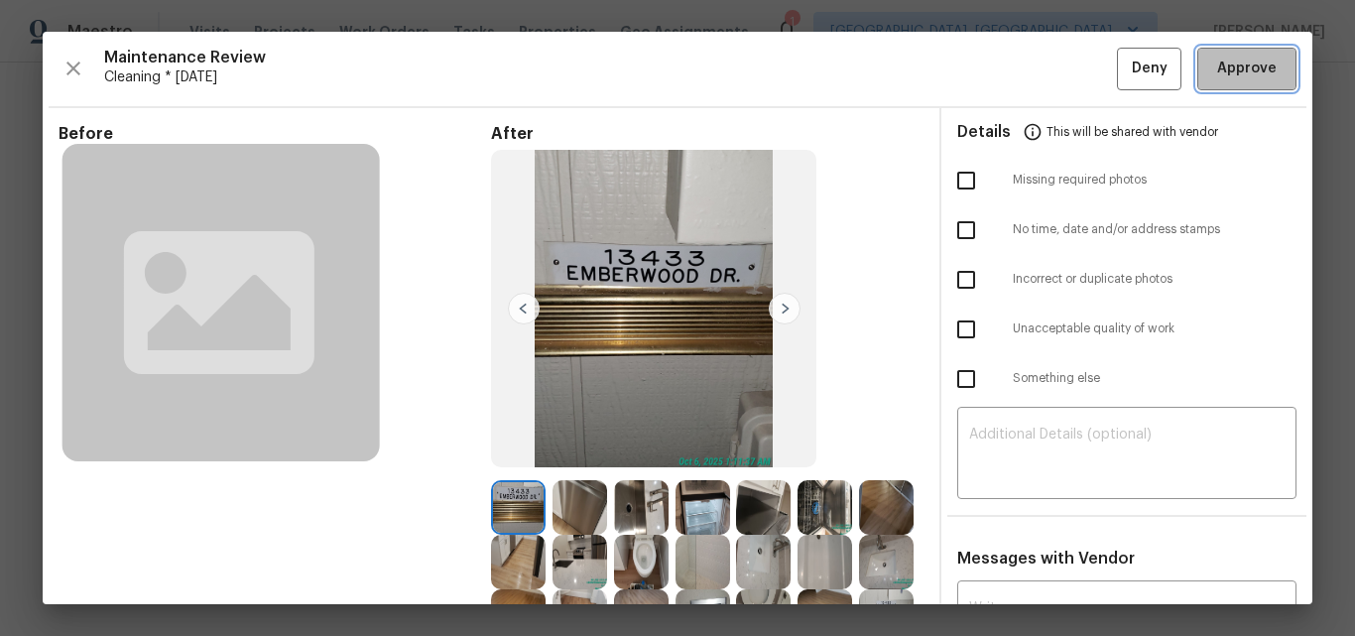
click at [1219, 73] on span "Approve" at bounding box center [1247, 69] width 60 height 25
